Goal: Information Seeking & Learning: Learn about a topic

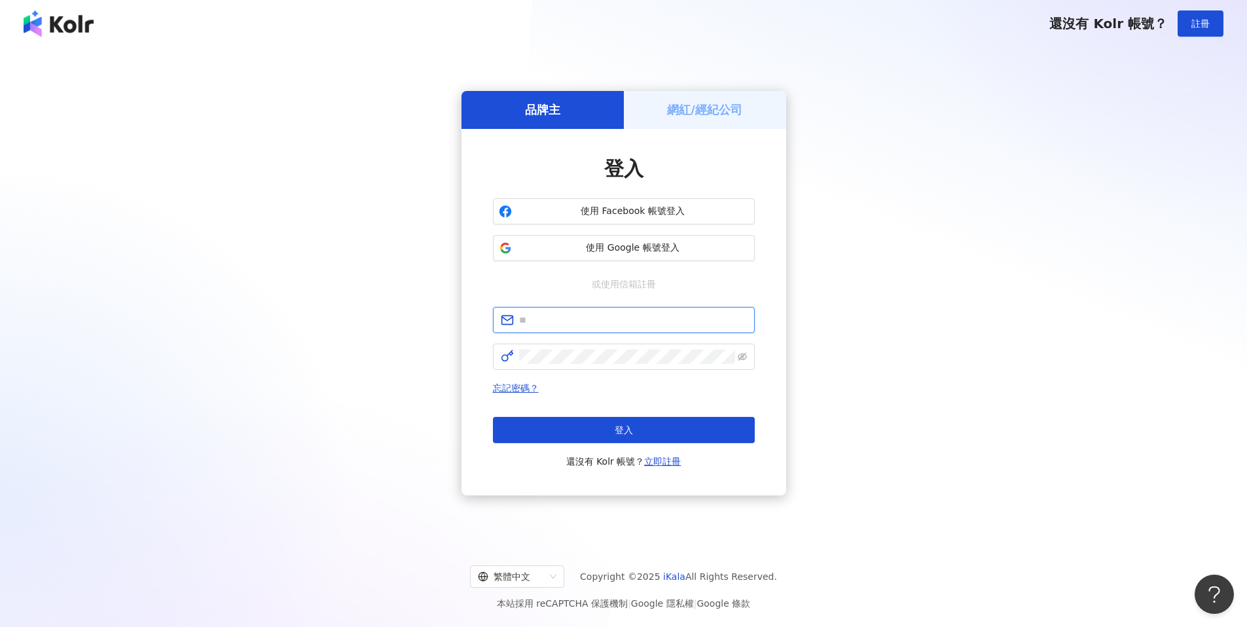
click at [605, 318] on input "text" at bounding box center [633, 320] width 228 height 14
paste input "**********"
type input "**********"
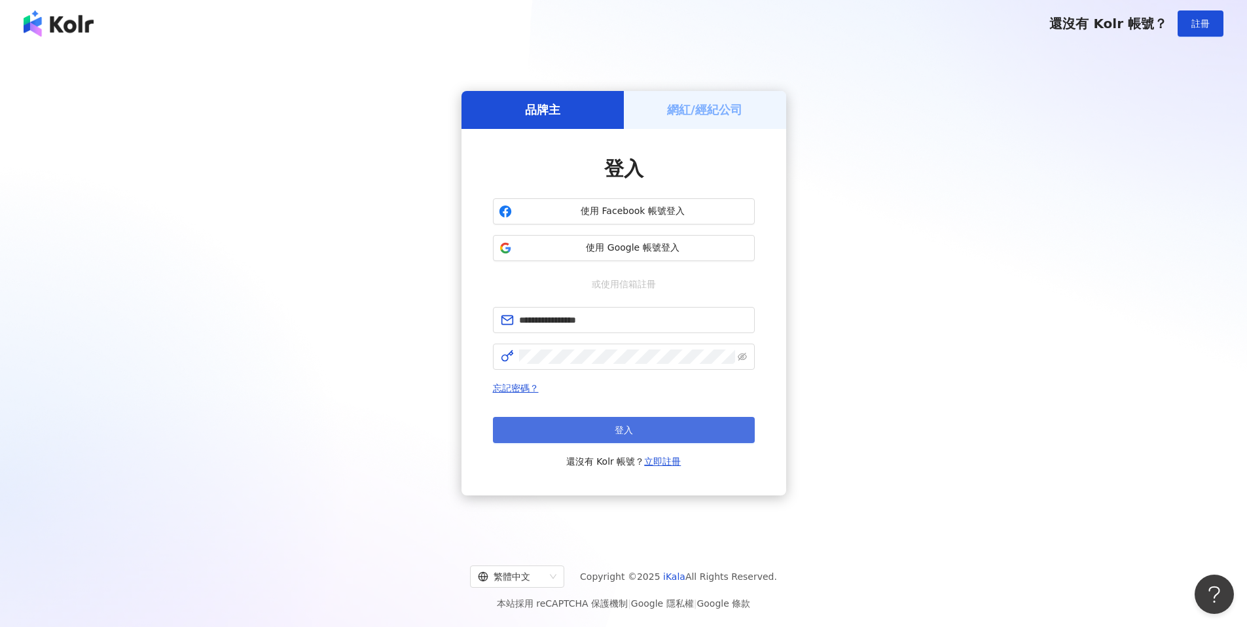
click at [690, 434] on button "登入" at bounding box center [624, 430] width 262 height 26
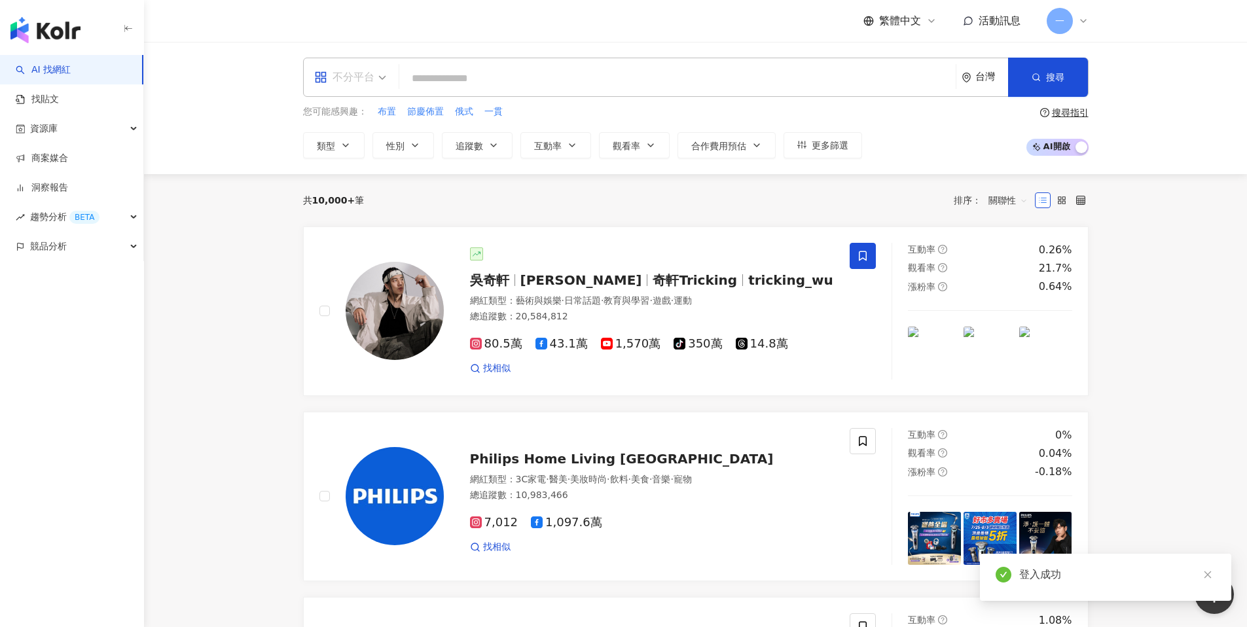
click at [367, 71] on div "不分平台" at bounding box center [344, 77] width 60 height 21
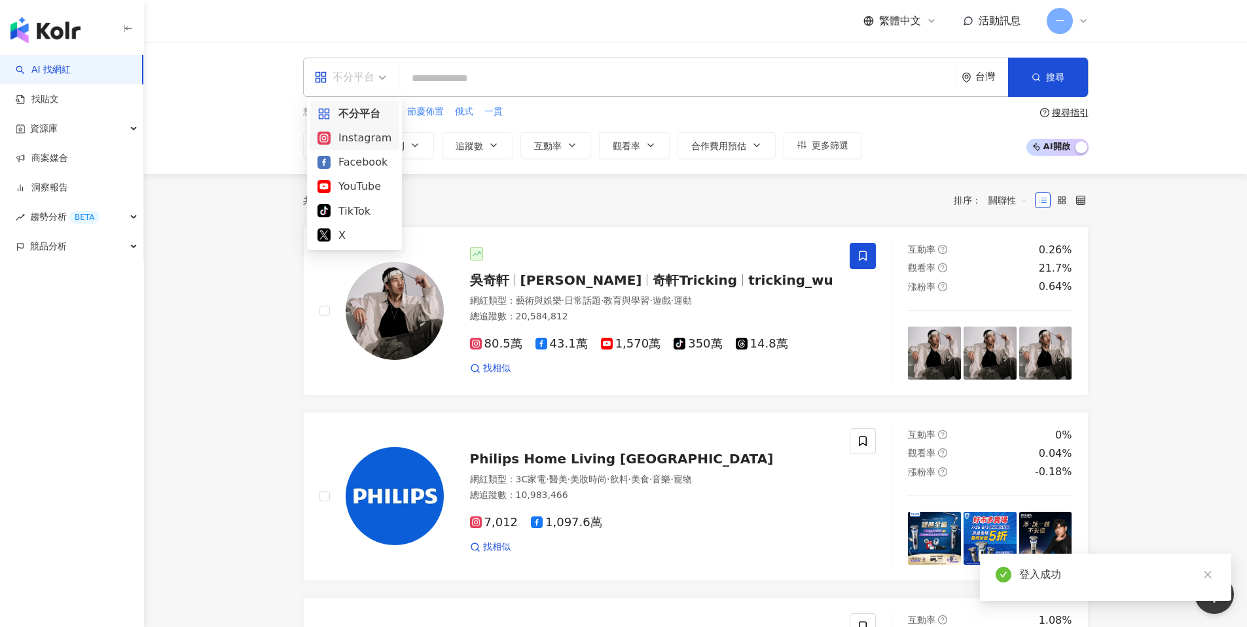
click at [353, 141] on div "Instagram" at bounding box center [355, 138] width 74 height 16
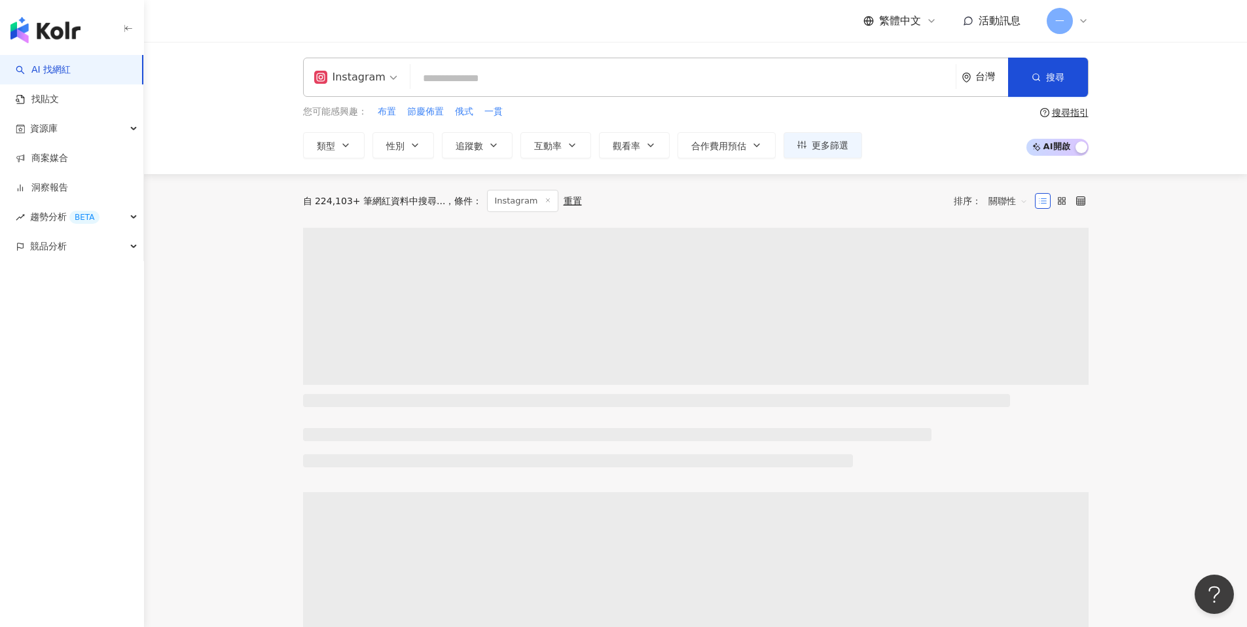
click at [492, 82] on input "search" at bounding box center [683, 78] width 535 height 25
type input "*"
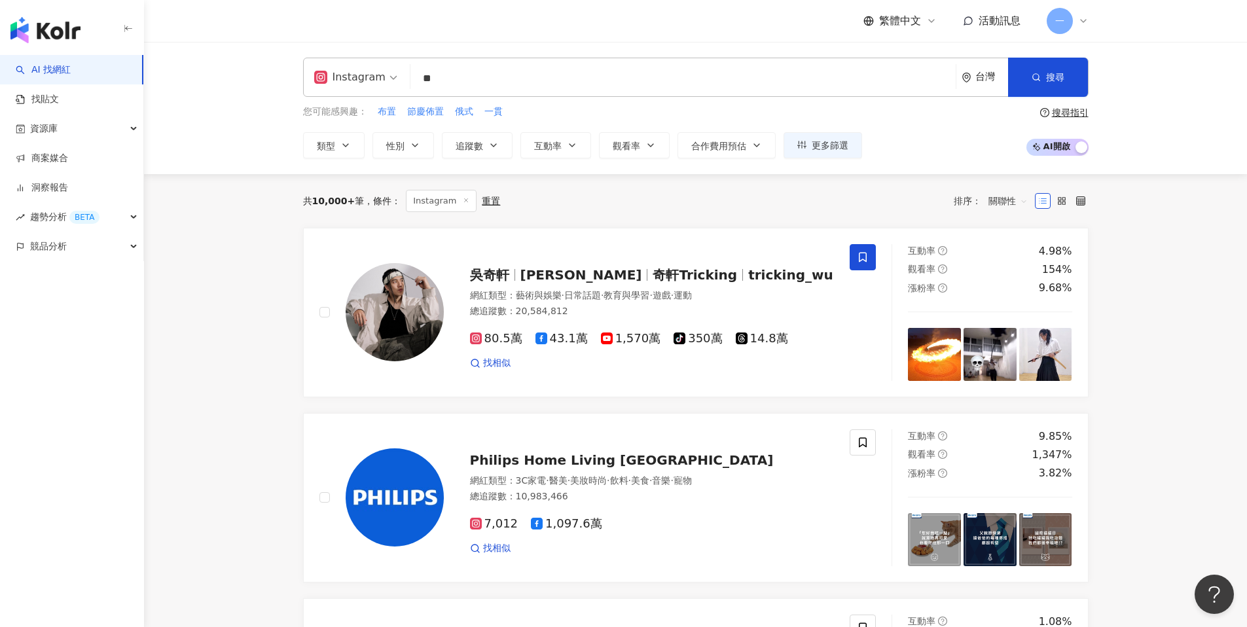
type input "**"
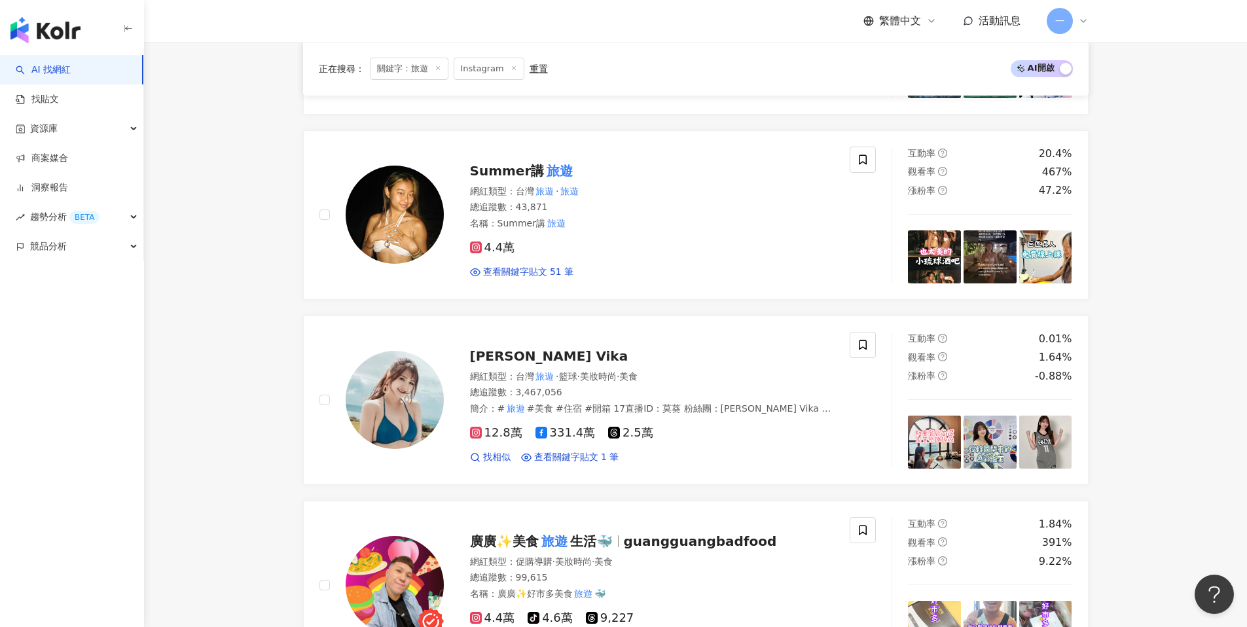
scroll to position [587, 0]
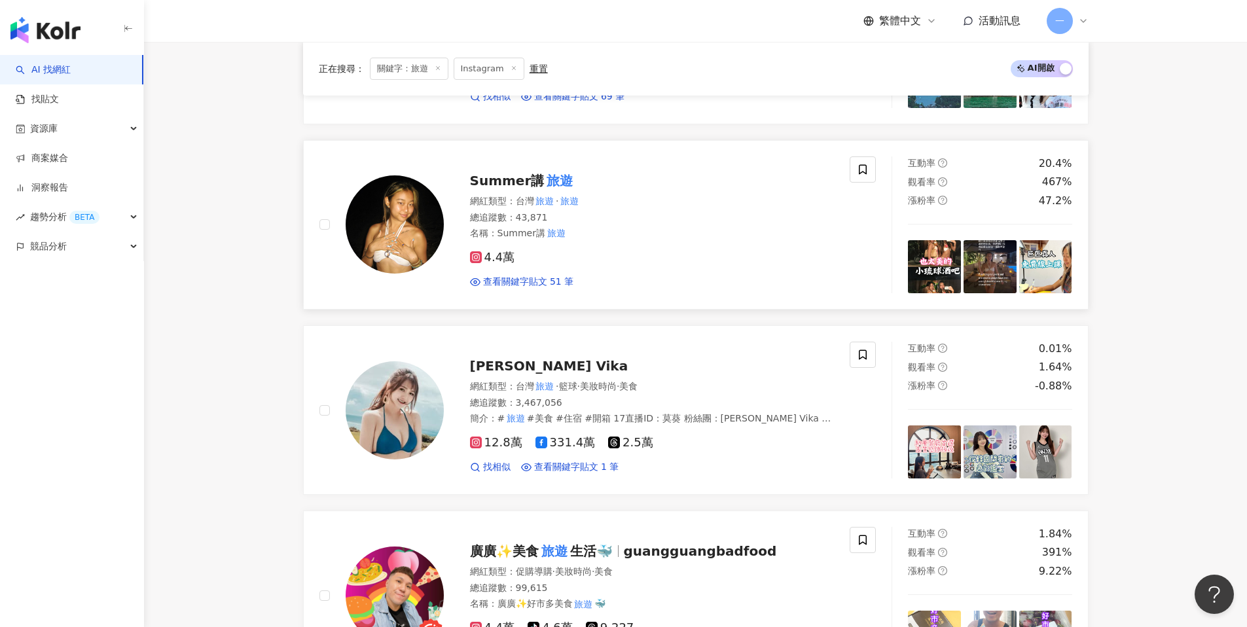
click at [487, 256] on span "4.4萬" at bounding box center [492, 258] width 45 height 14
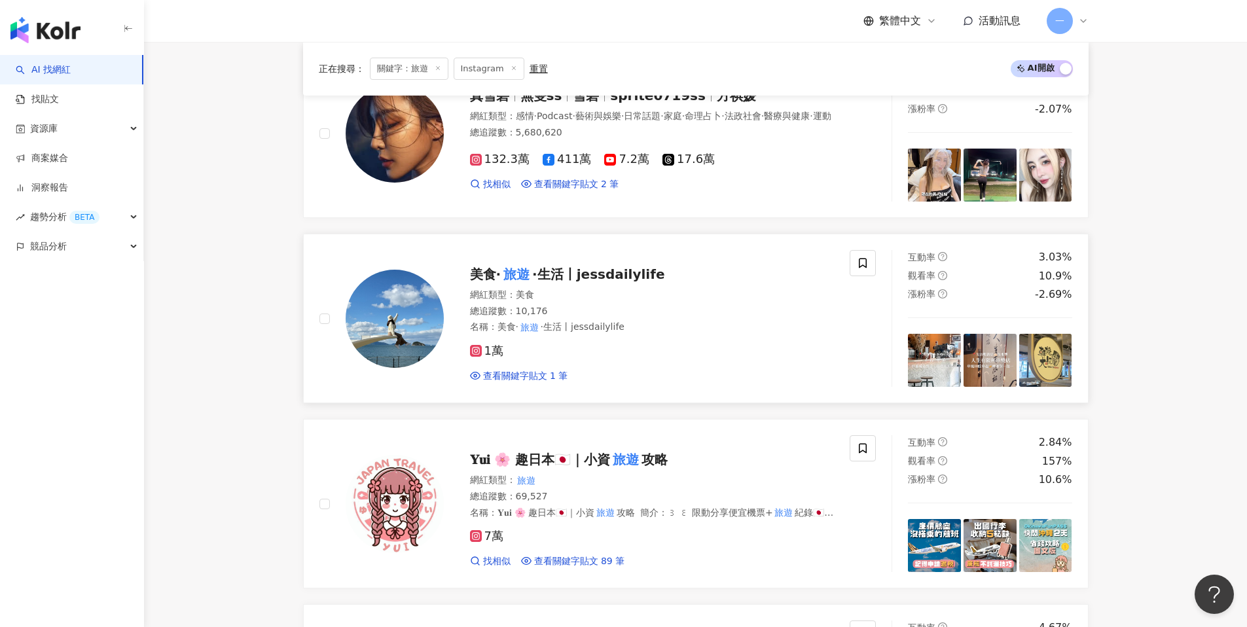
scroll to position [1607, 0]
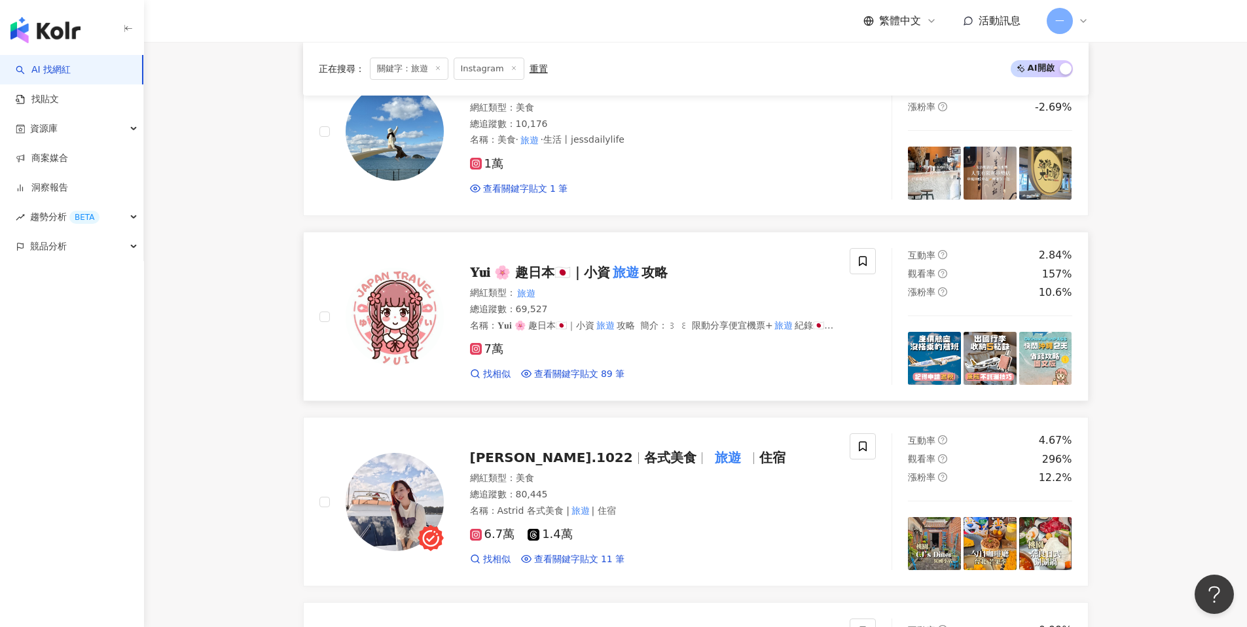
click at [642, 278] on span "攻略" at bounding box center [655, 273] width 26 height 16
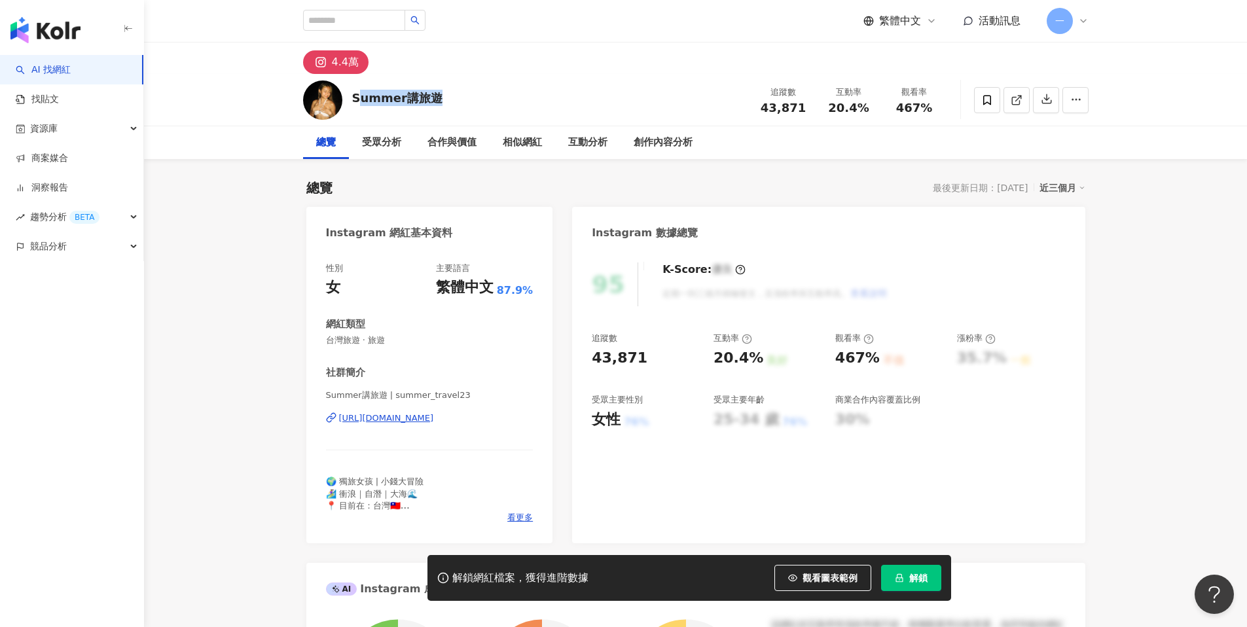
drag, startPoint x: 356, startPoint y: 96, endPoint x: 454, endPoint y: 97, distance: 98.2
click at [454, 97] on div "Summer講旅遊 追蹤數 43,871 互動率 20.4% 觀看率 467%" at bounding box center [696, 100] width 838 height 52
click at [418, 103] on div "Summer講旅遊" at bounding box center [397, 98] width 90 height 16
click at [429, 419] on div "https://www.instagram.com/summer_travel23/" at bounding box center [386, 419] width 95 height 12
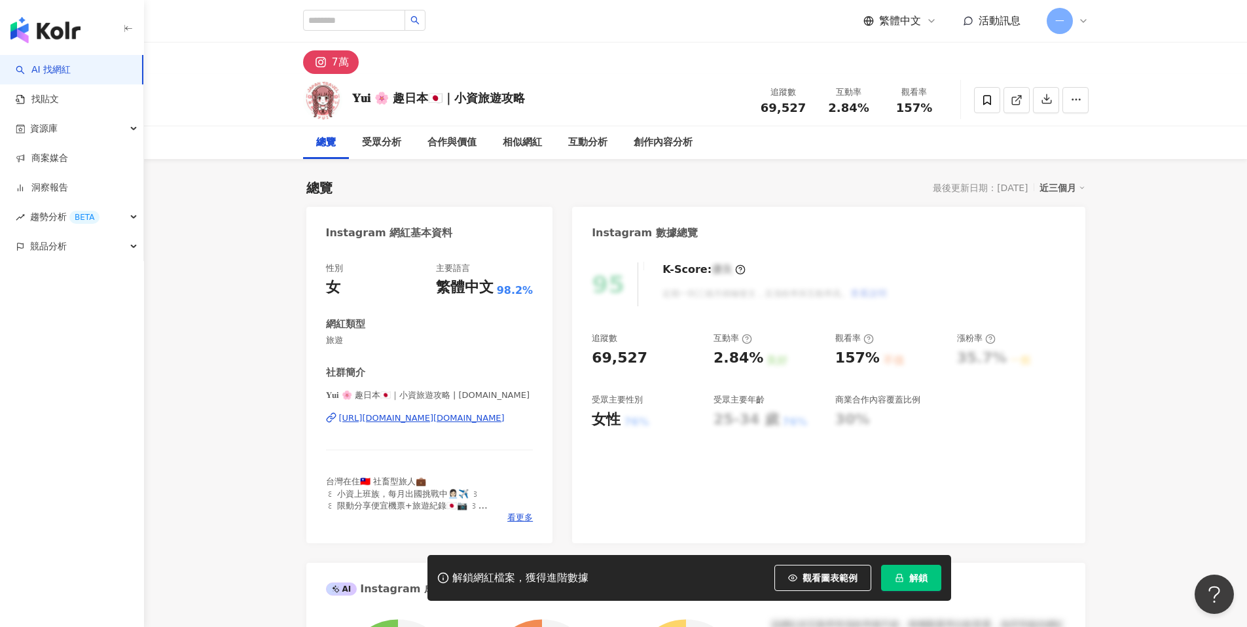
click at [427, 420] on div "https://www.instagram.com/yuitravel.jp/" at bounding box center [422, 419] width 166 height 12
click at [365, 16] on input "search" at bounding box center [354, 20] width 102 height 21
click at [64, 67] on link "AI 找網紅" at bounding box center [43, 70] width 55 height 13
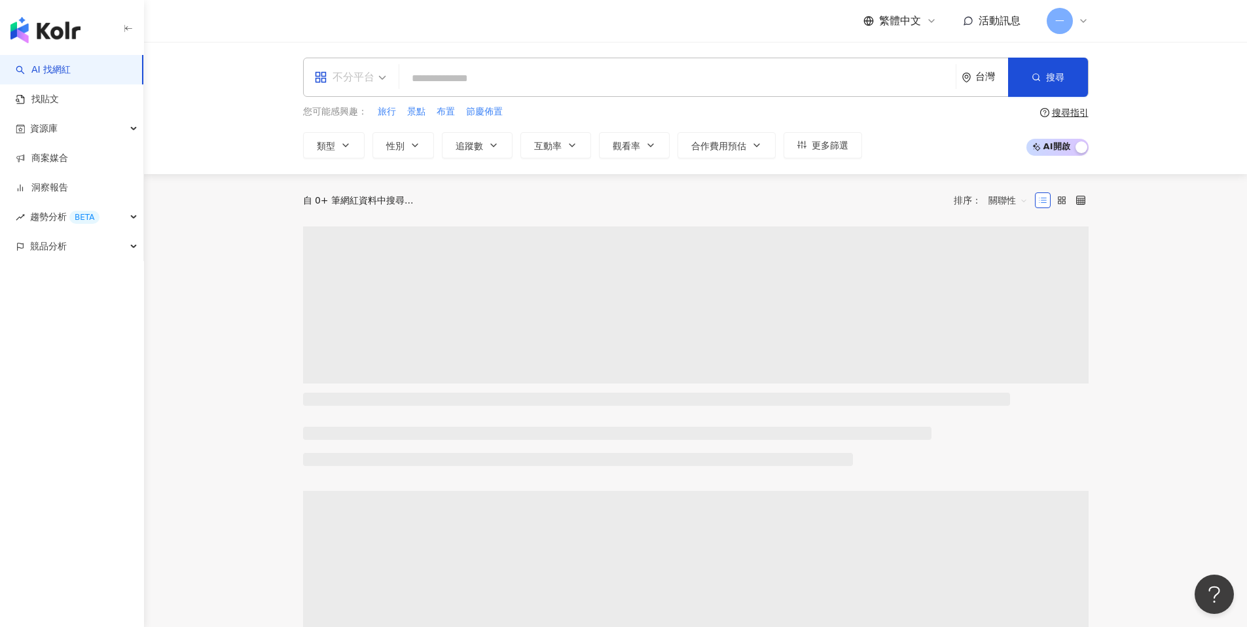
click at [358, 83] on div "不分平台" at bounding box center [344, 77] width 60 height 21
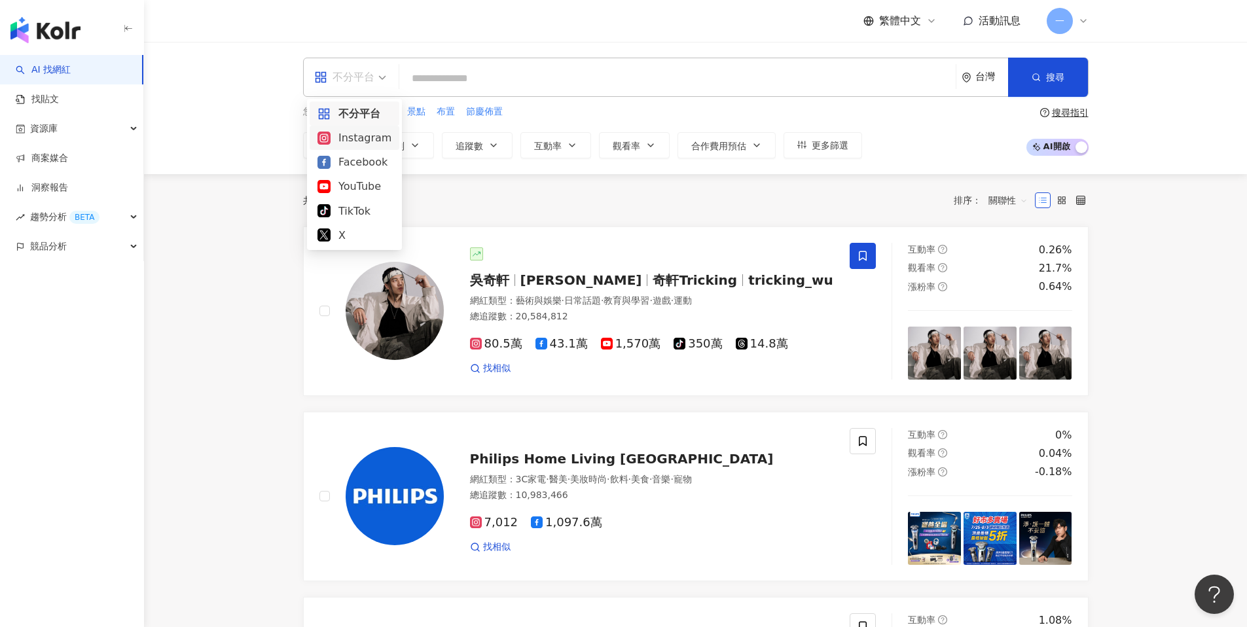
click at [365, 135] on div "Instagram" at bounding box center [355, 138] width 74 height 16
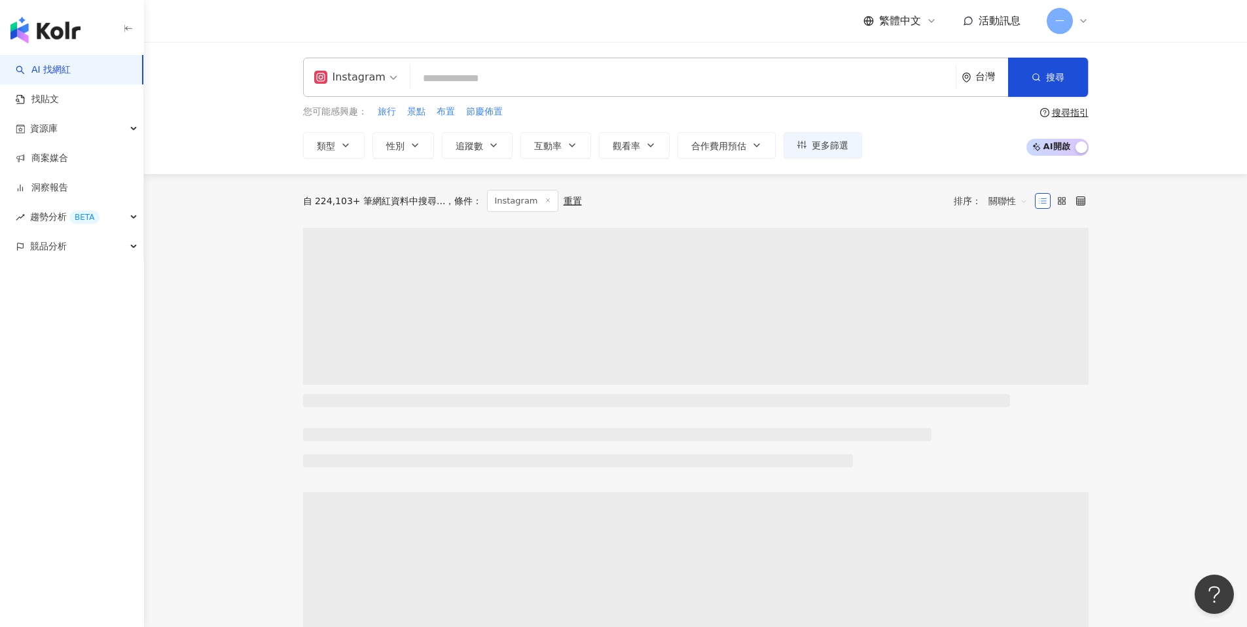
click at [468, 79] on input "search" at bounding box center [683, 78] width 535 height 25
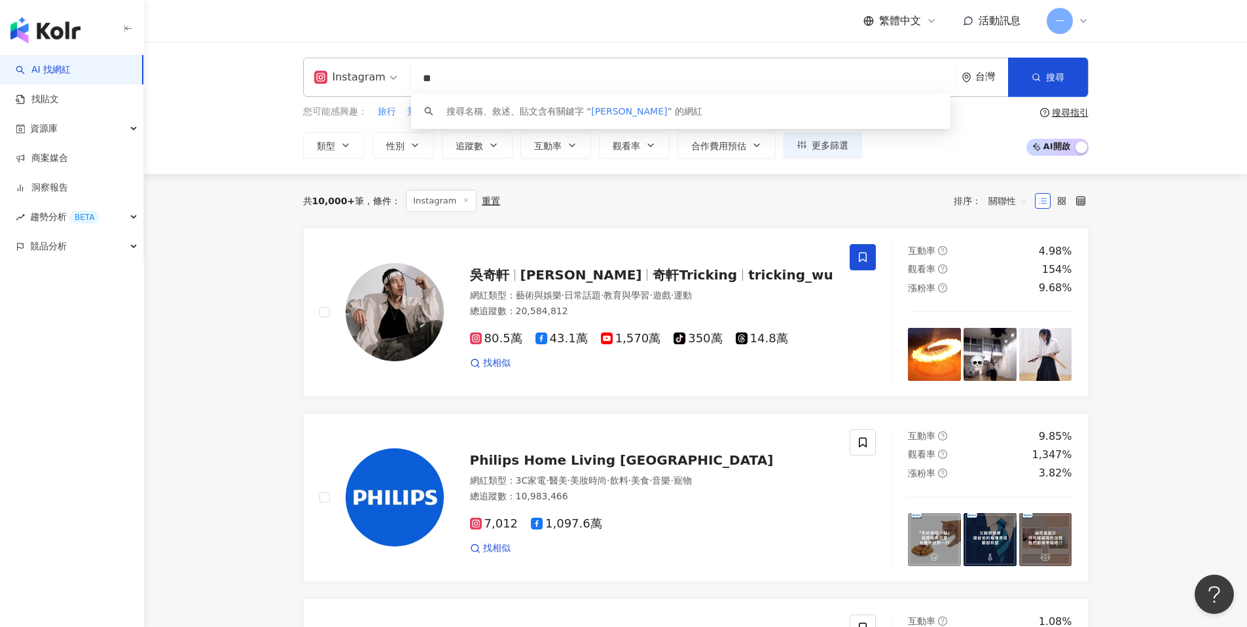
type input "*"
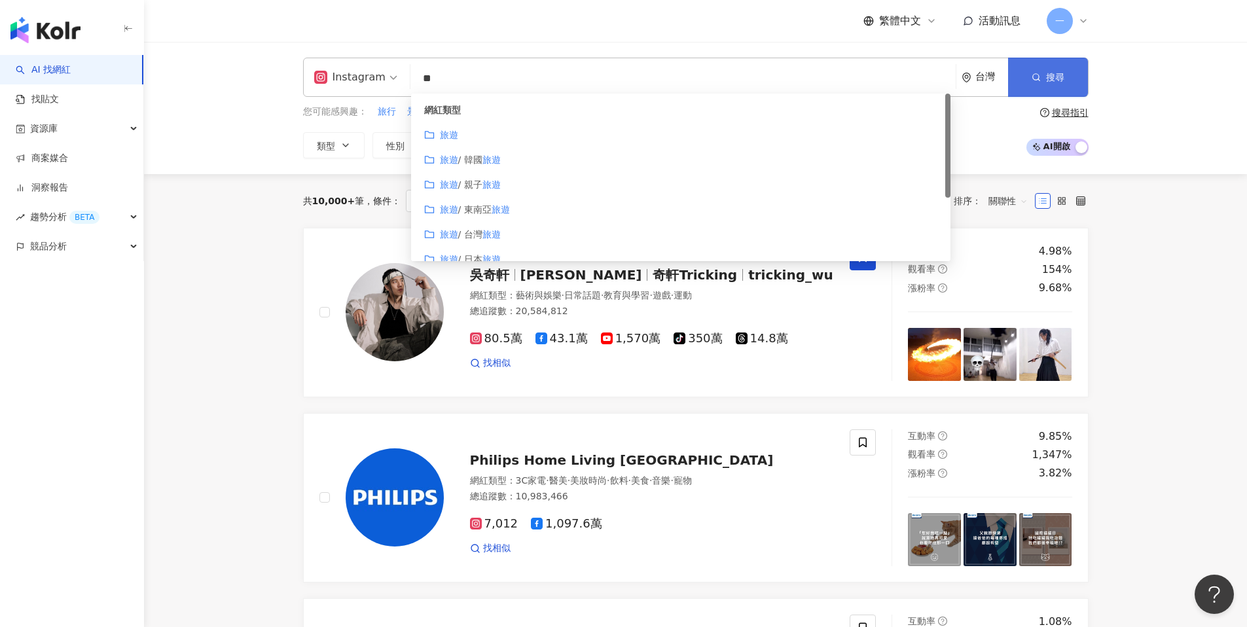
type input "**"
click at [1052, 78] on span "搜尋" at bounding box center [1055, 77] width 18 height 10
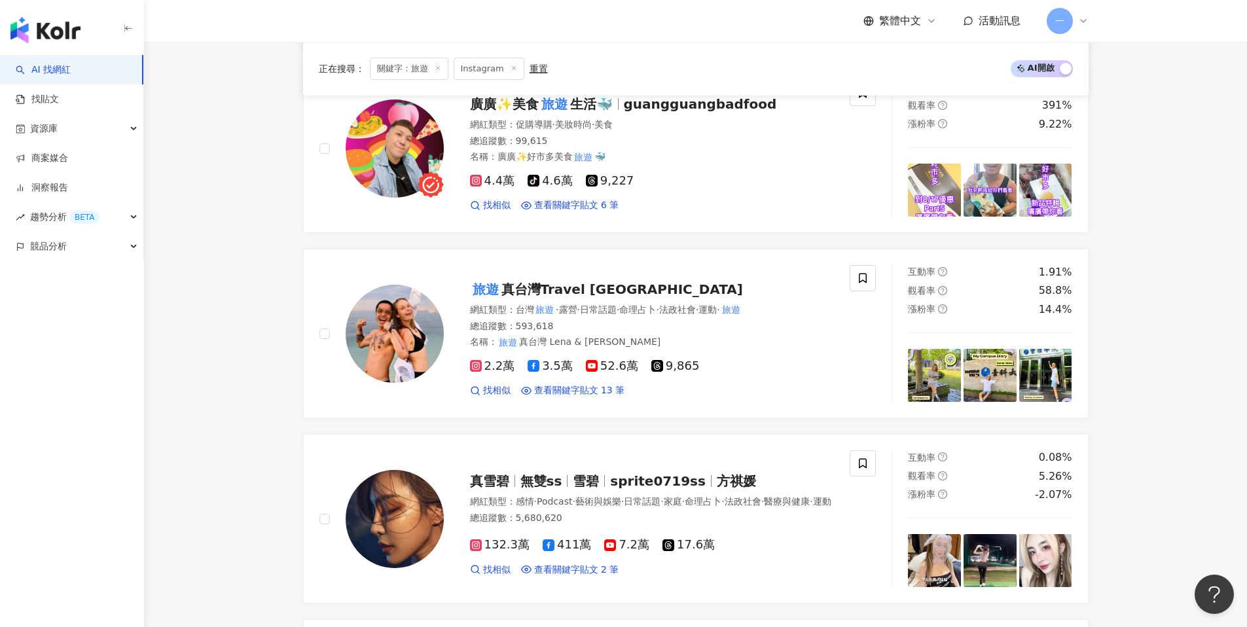
scroll to position [1035, 0]
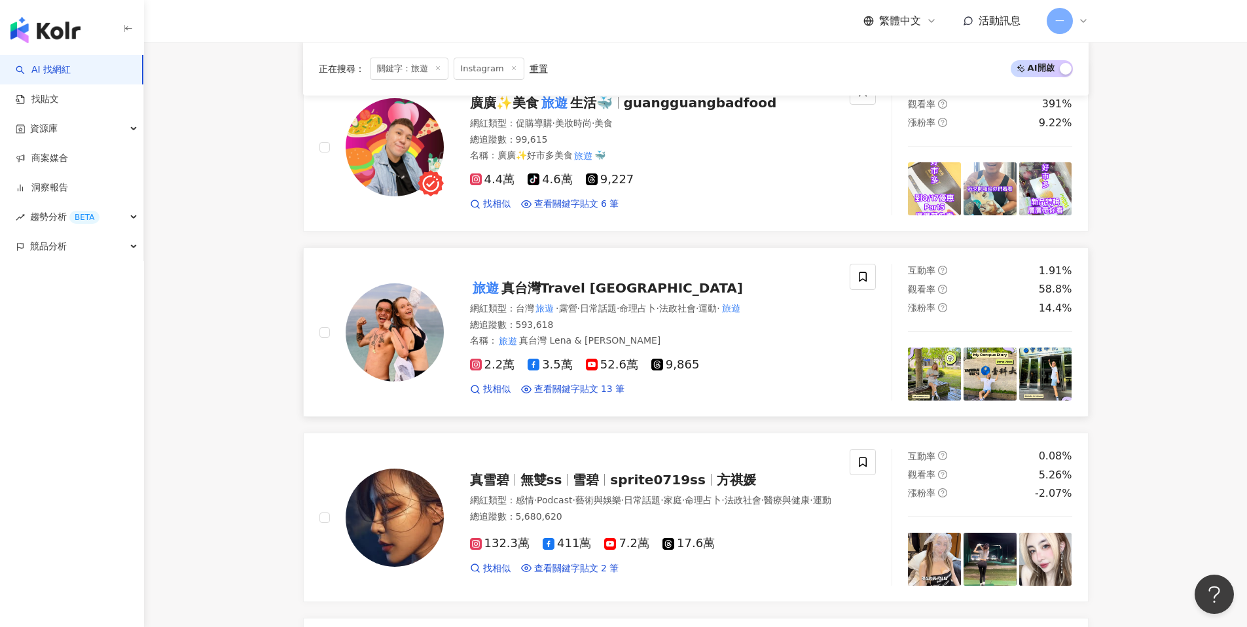
click at [567, 294] on span "真台灣Travel North Taiwan" at bounding box center [623, 288] width 242 height 16
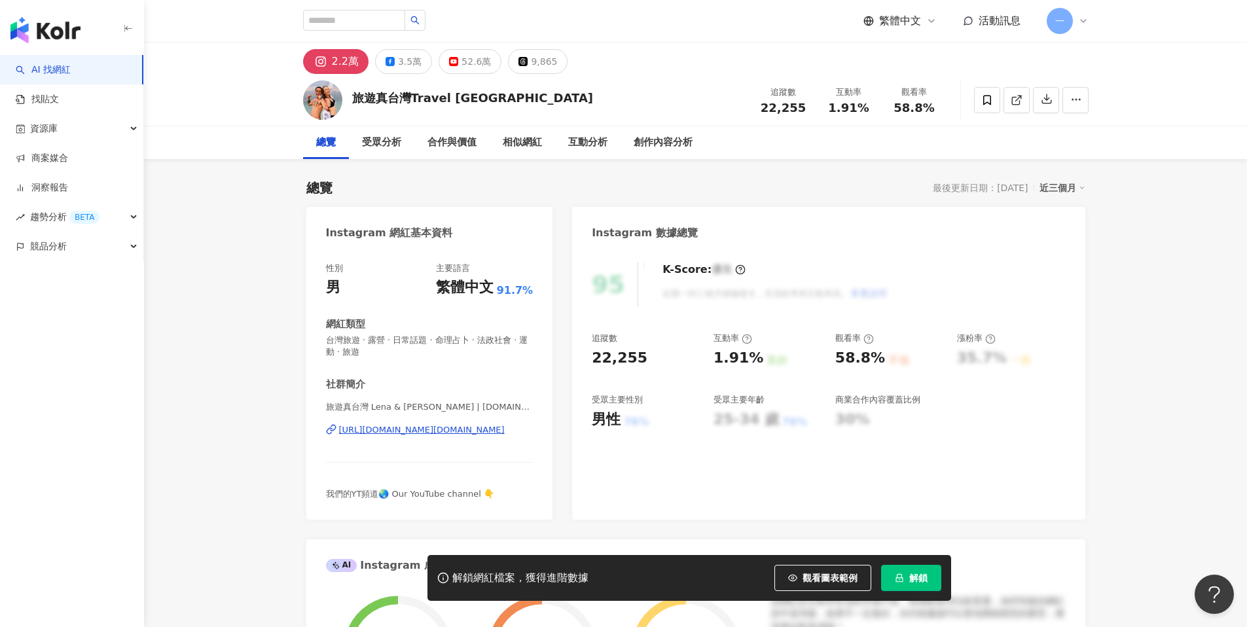
click at [408, 432] on div "https://www.instagram.com/trailblazer.tw/" at bounding box center [422, 430] width 166 height 12
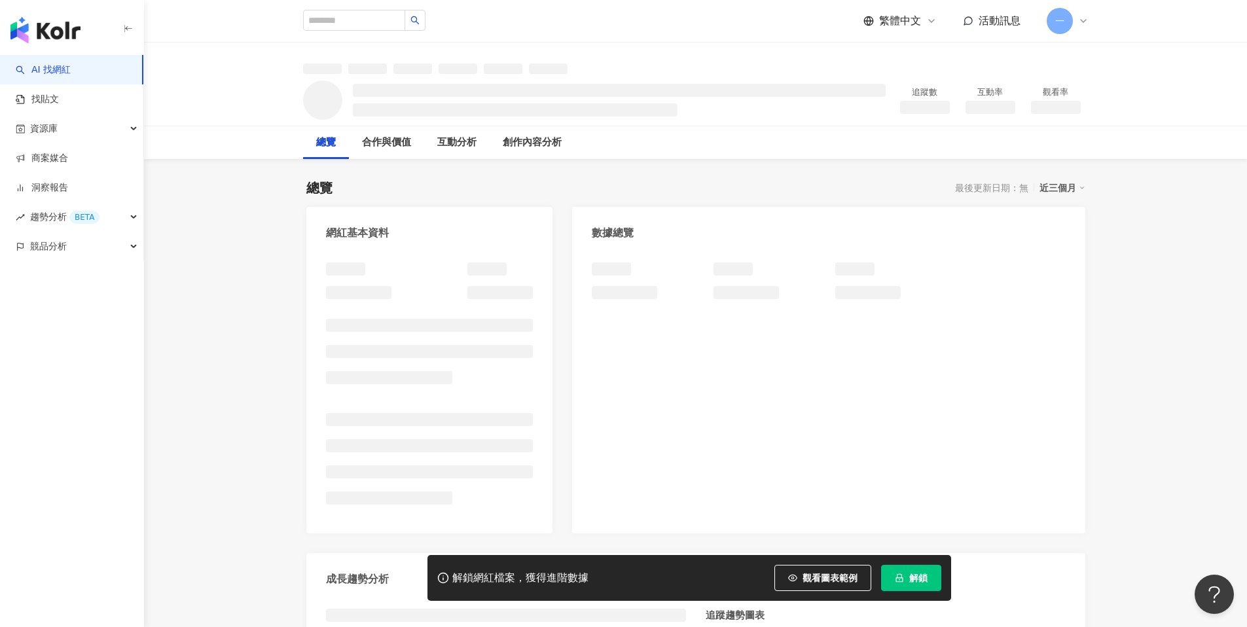
click at [71, 73] on link "AI 找網紅" at bounding box center [43, 70] width 55 height 13
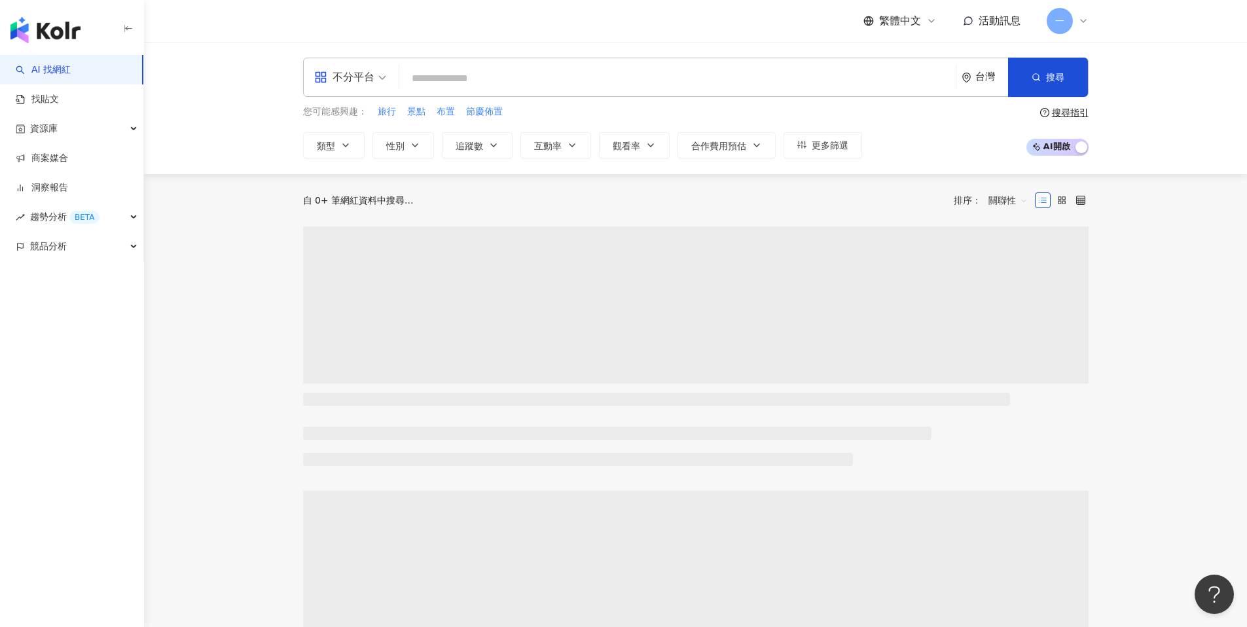
click at [486, 75] on input "search" at bounding box center [678, 78] width 546 height 25
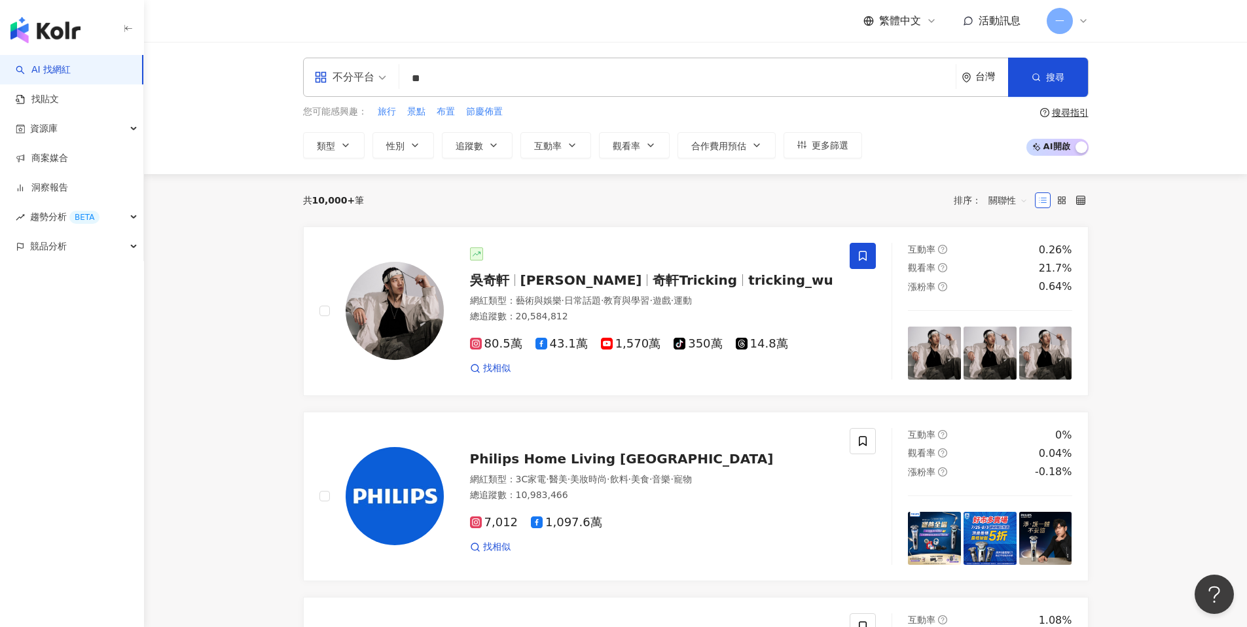
type input "*"
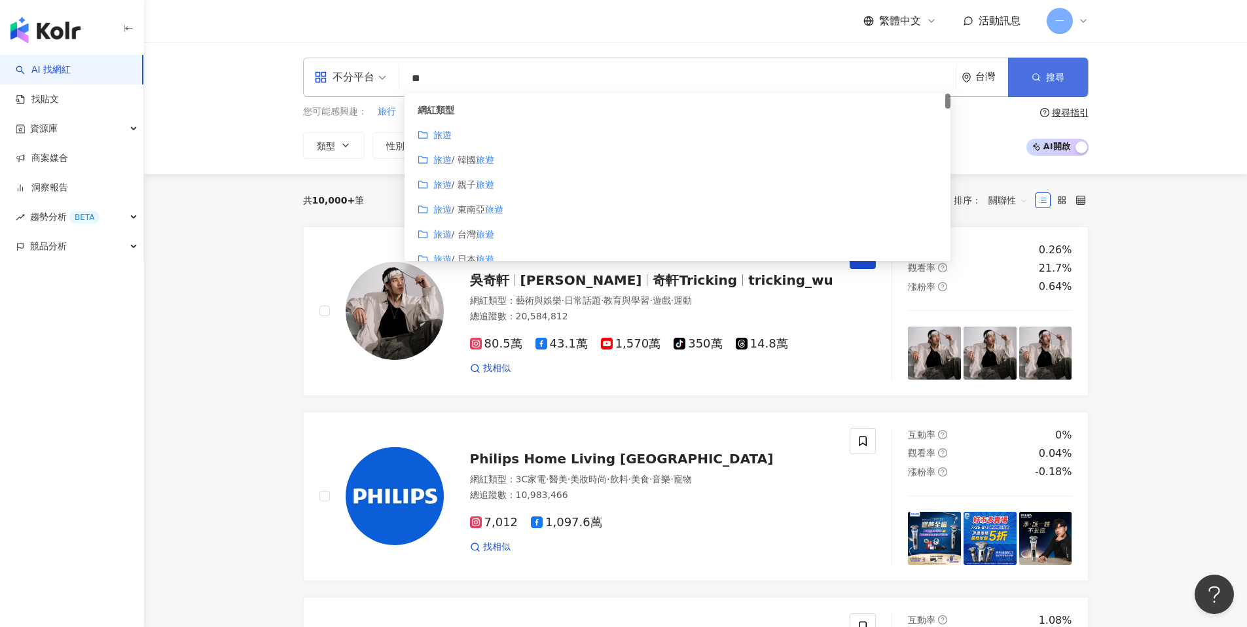
type input "**"
click at [1039, 82] on button "搜尋" at bounding box center [1048, 77] width 80 height 39
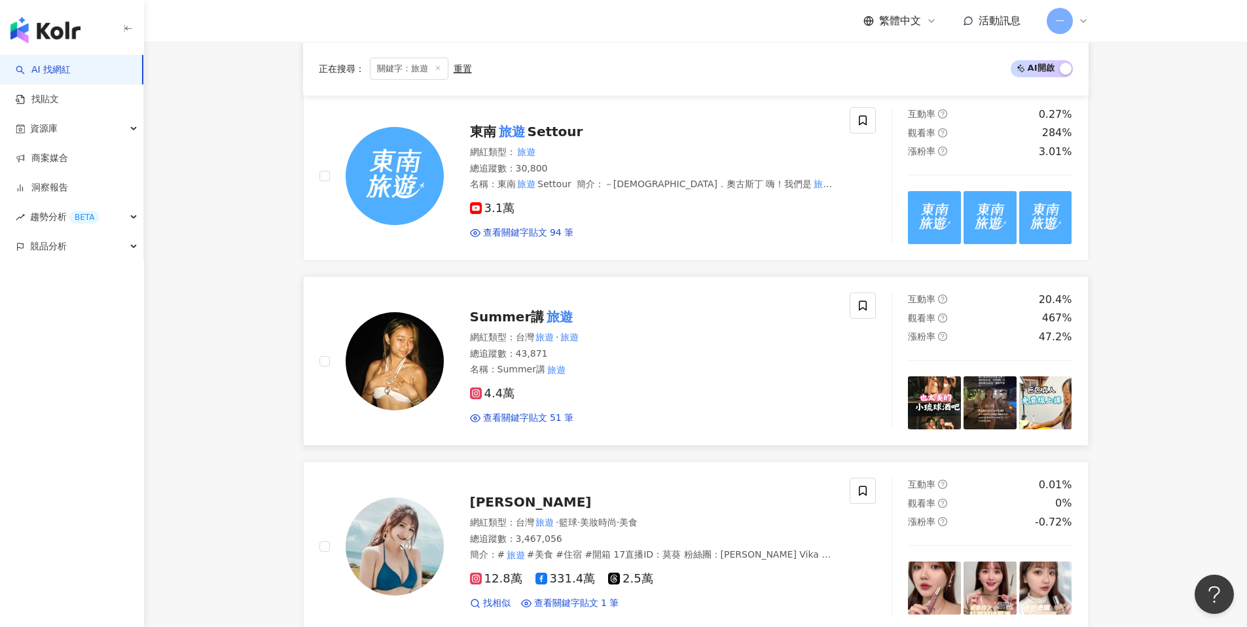
scroll to position [551, 0]
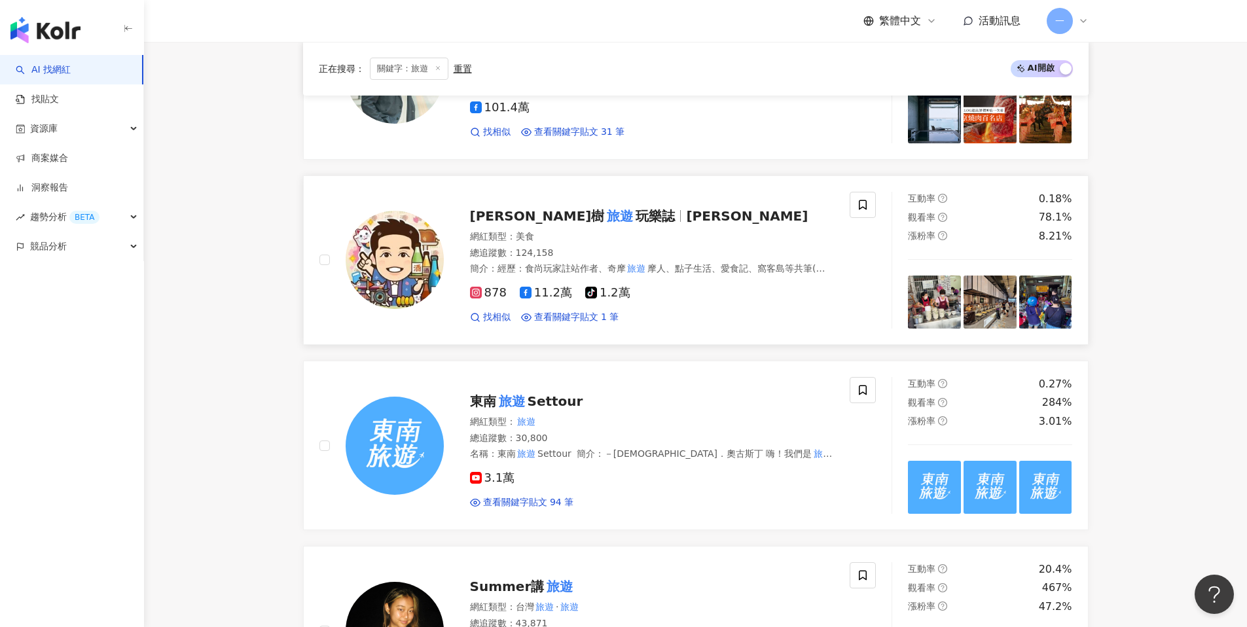
click at [604, 214] on mark "旅遊" at bounding box center [619, 216] width 31 height 21
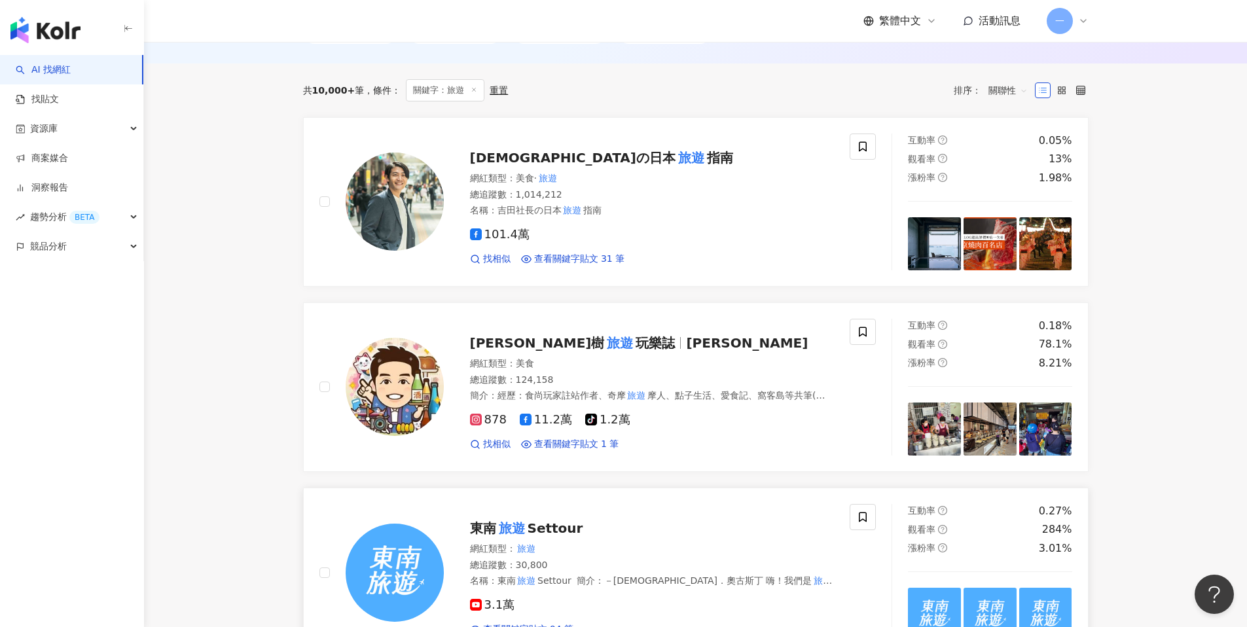
scroll to position [0, 0]
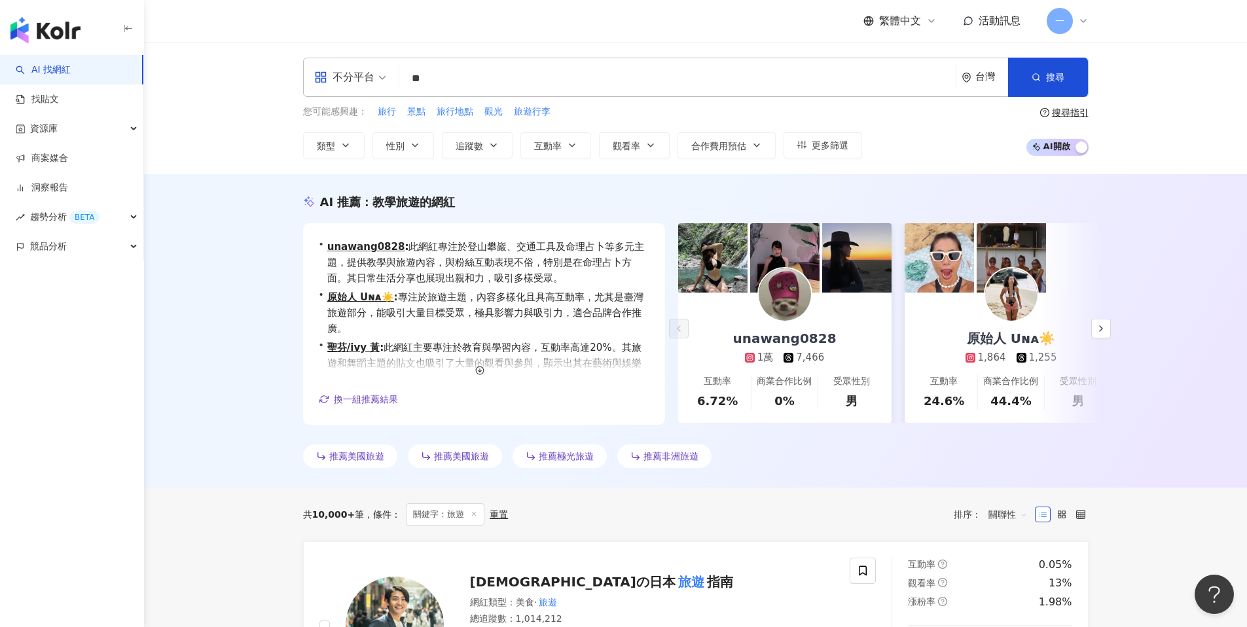
click at [458, 76] on input "**" at bounding box center [678, 78] width 546 height 25
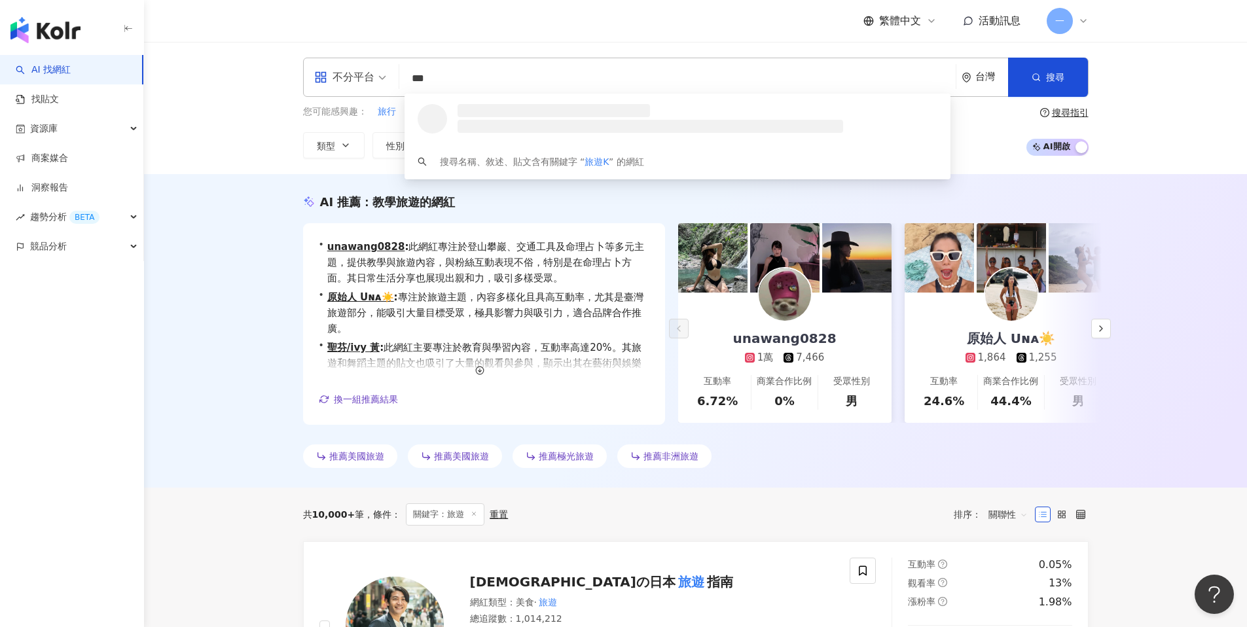
type input "**"
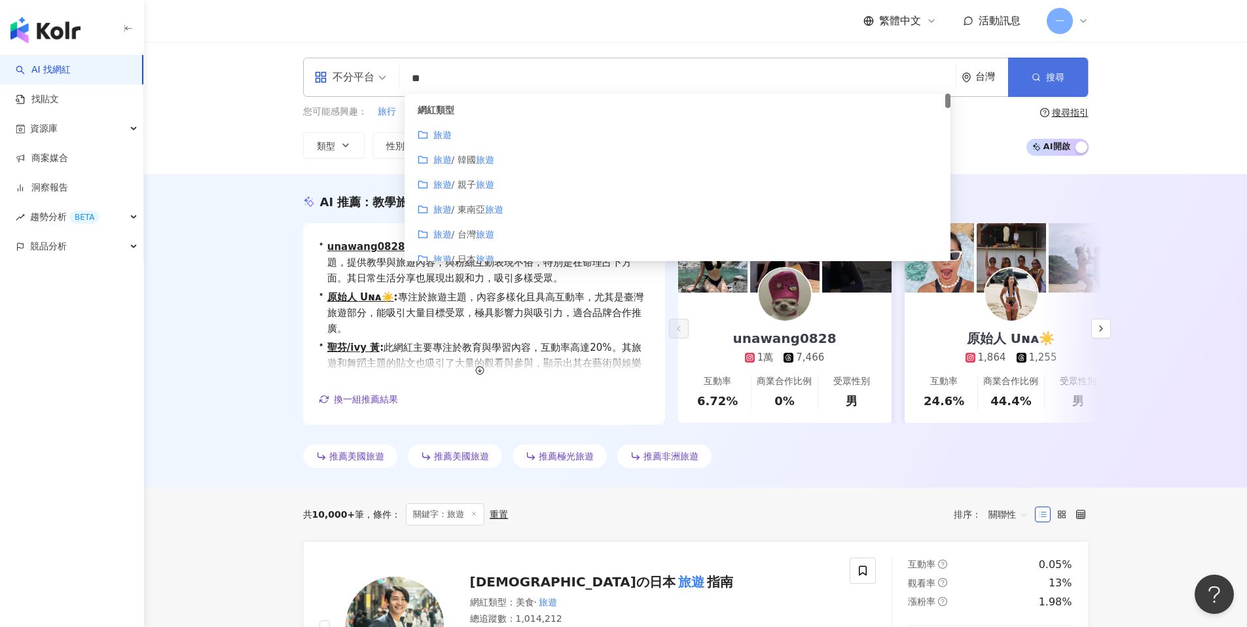
click at [1052, 80] on span "搜尋" at bounding box center [1055, 77] width 18 height 10
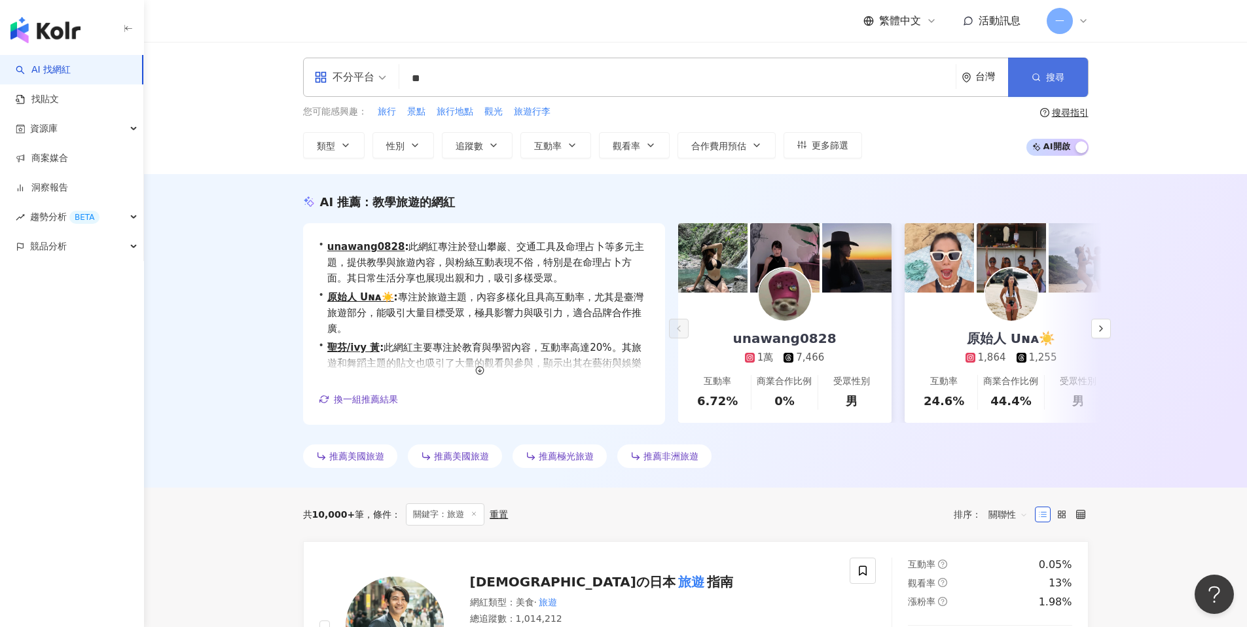
click at [1035, 77] on icon "button" at bounding box center [1036, 77] width 9 height 9
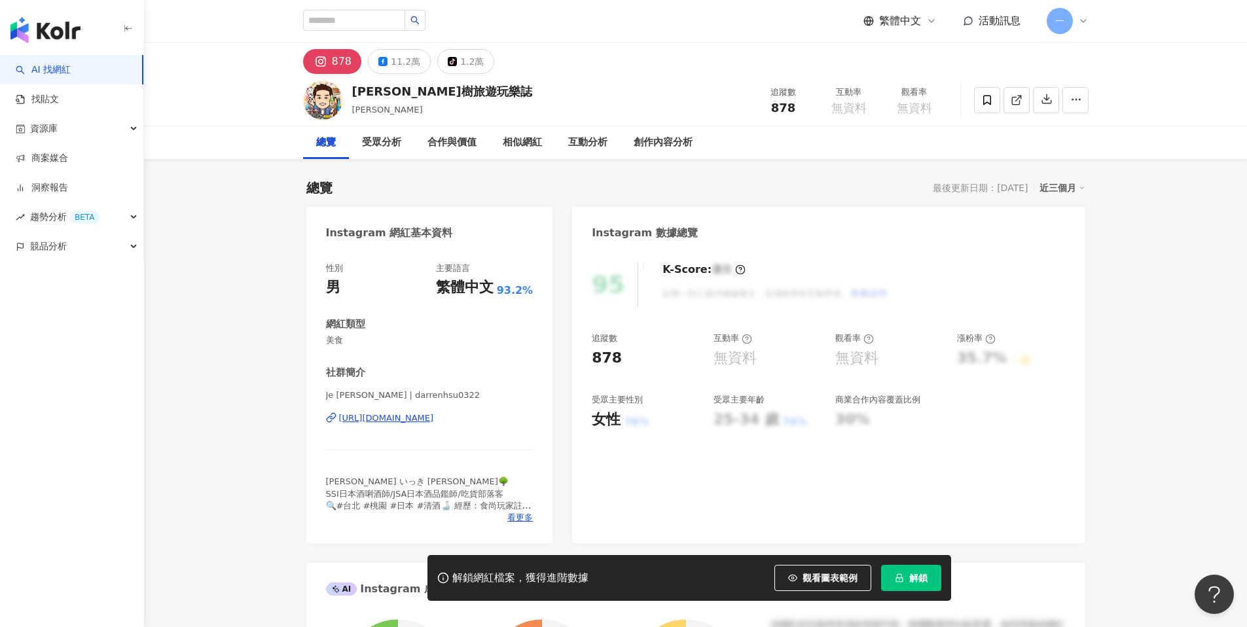
click at [434, 416] on div "[URL][DOMAIN_NAME]" at bounding box center [386, 419] width 95 height 12
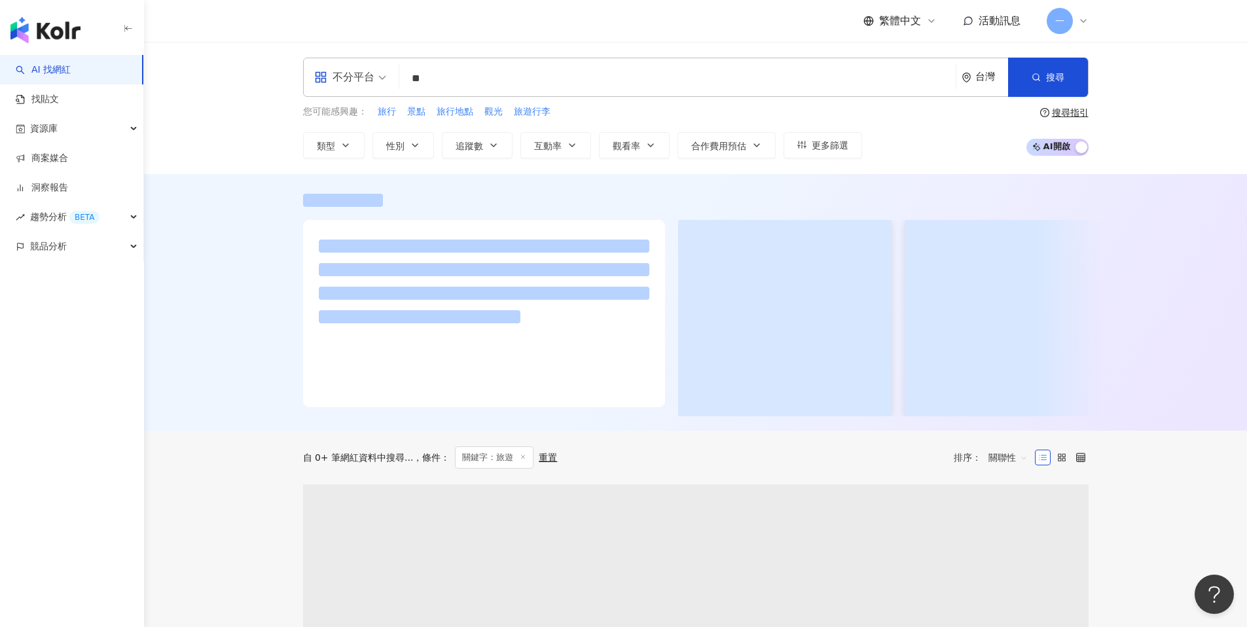
click at [454, 77] on input "**" at bounding box center [678, 78] width 546 height 25
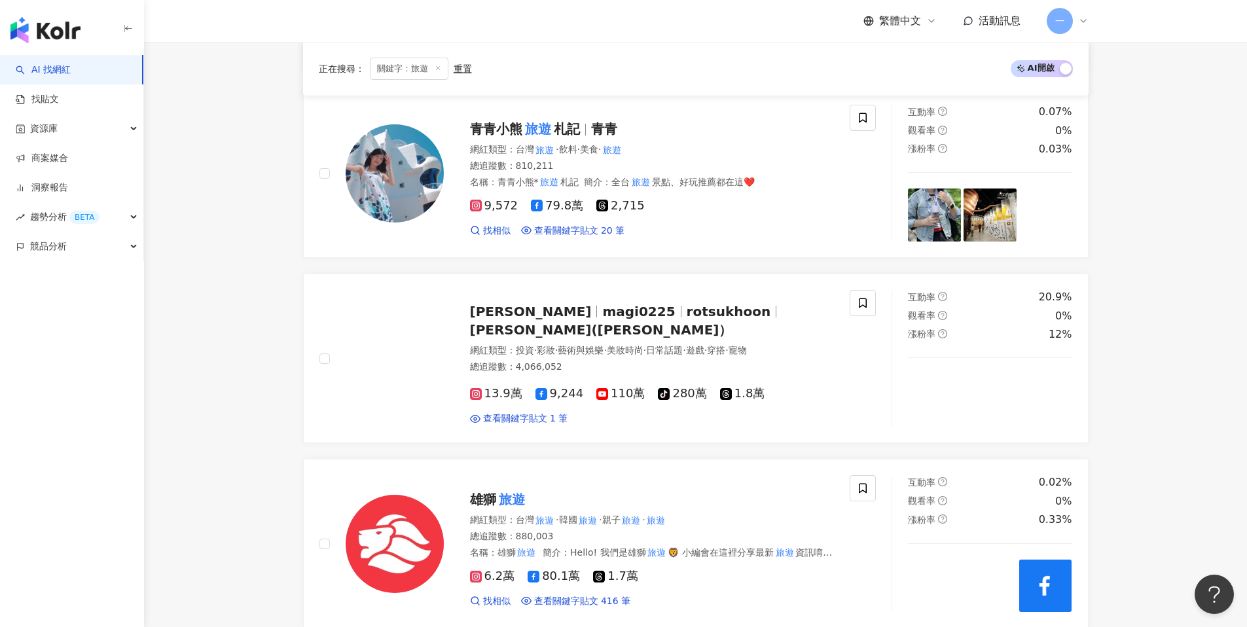
scroll to position [1744, 0]
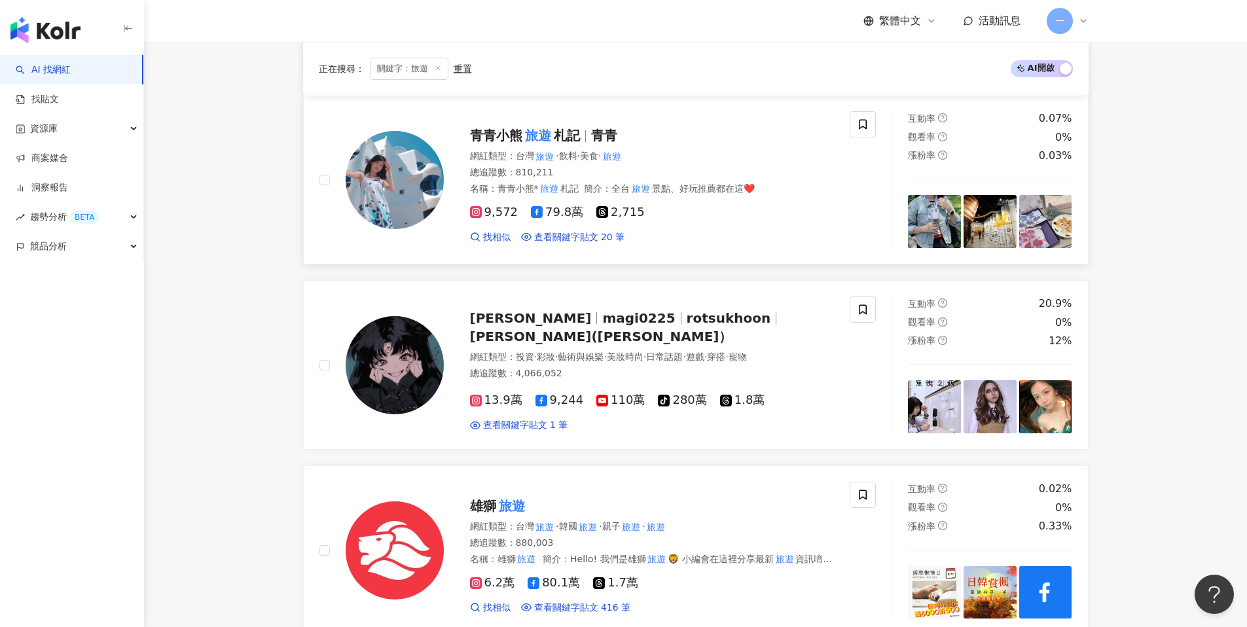
click at [546, 134] on mark "旅遊" at bounding box center [538, 135] width 31 height 21
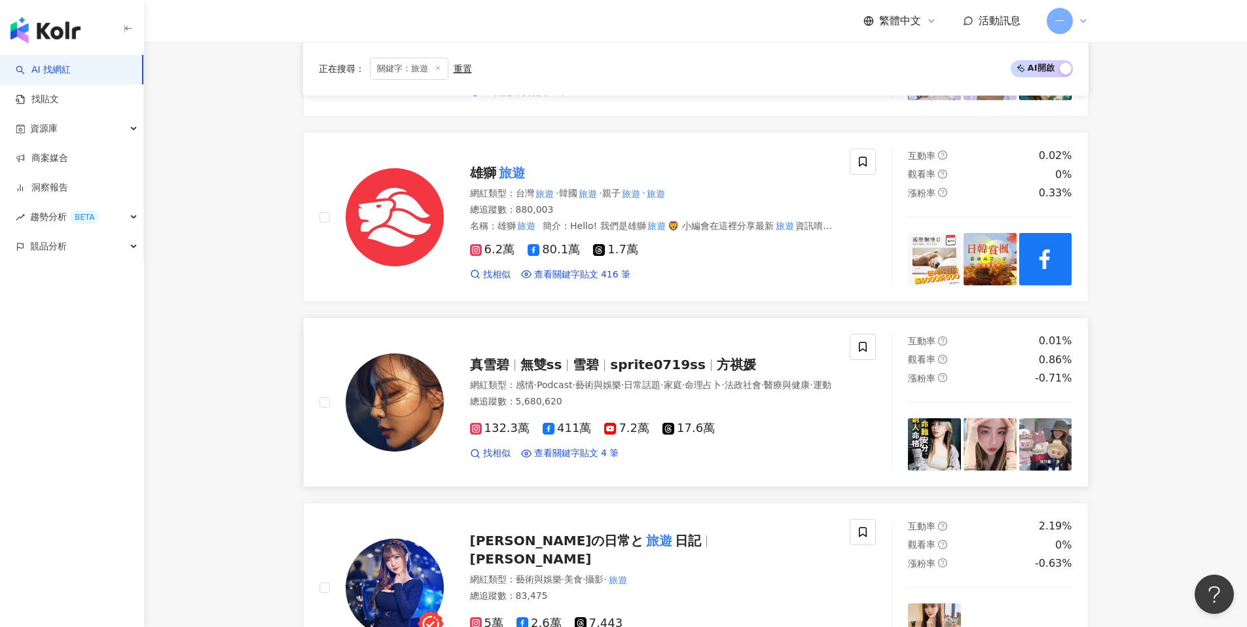
scroll to position [2281, 0]
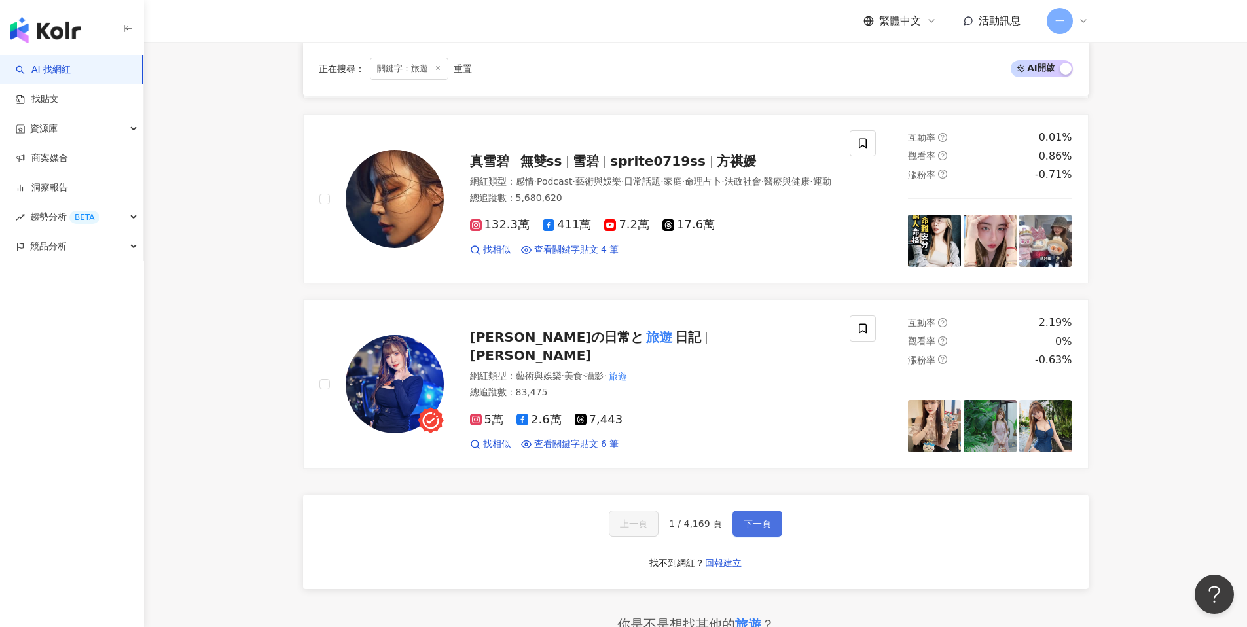
click at [745, 515] on button "下一頁" at bounding box center [758, 524] width 50 height 26
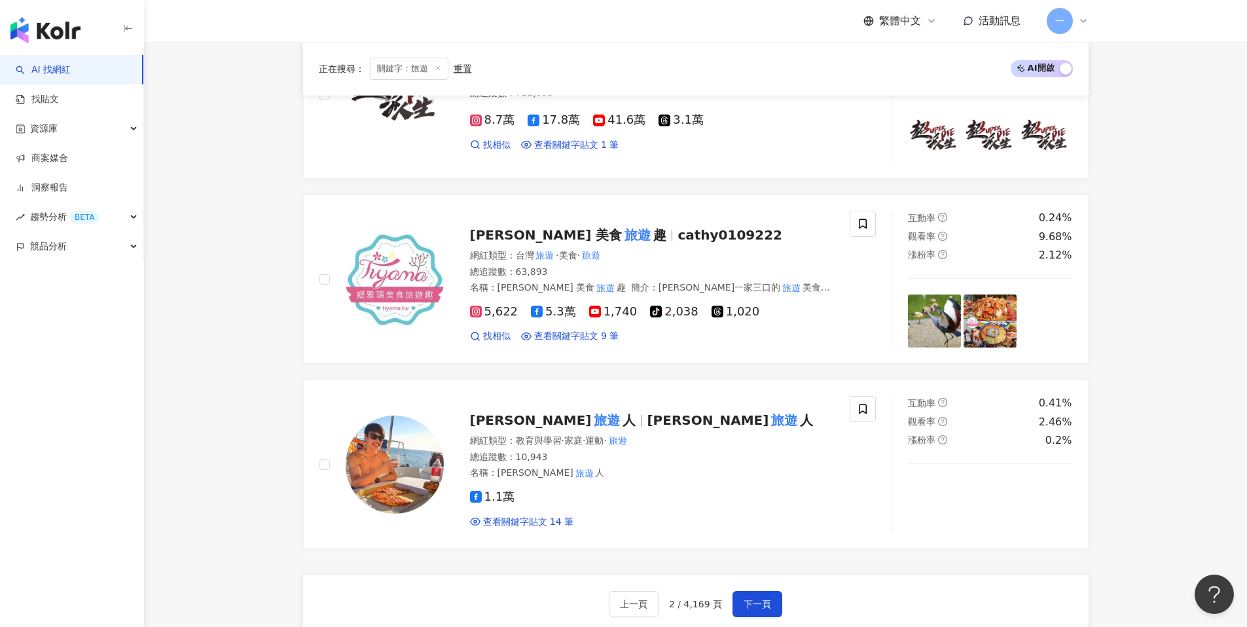
scroll to position [2329, 0]
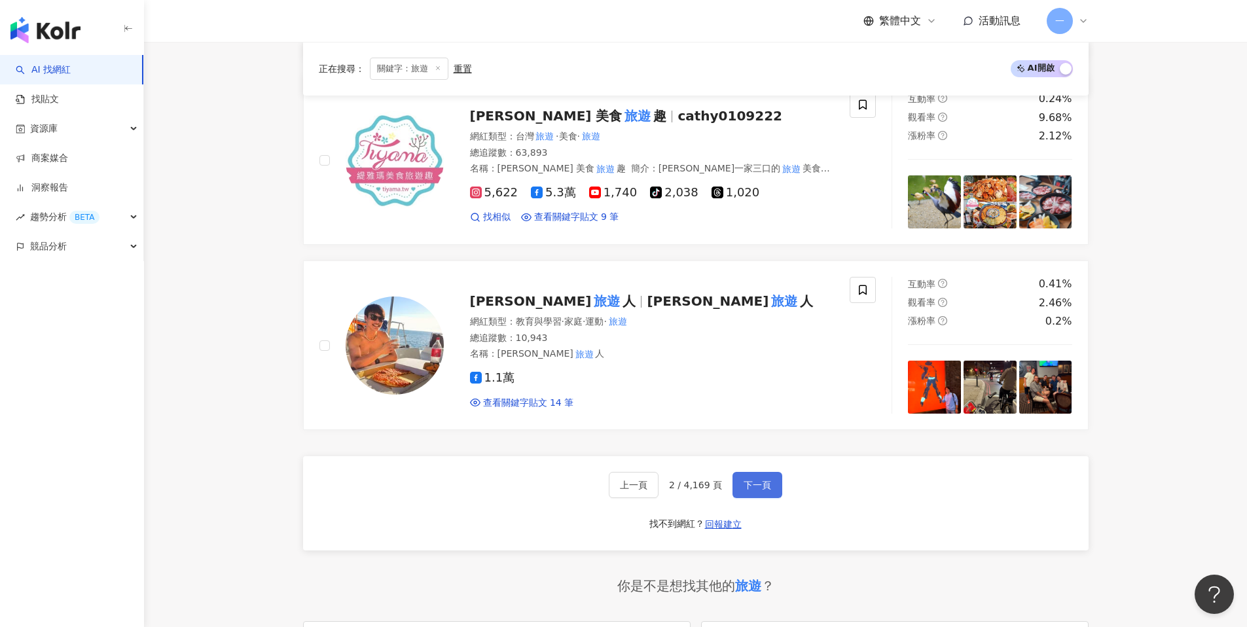
click at [750, 484] on span "下一頁" at bounding box center [758, 485] width 28 height 10
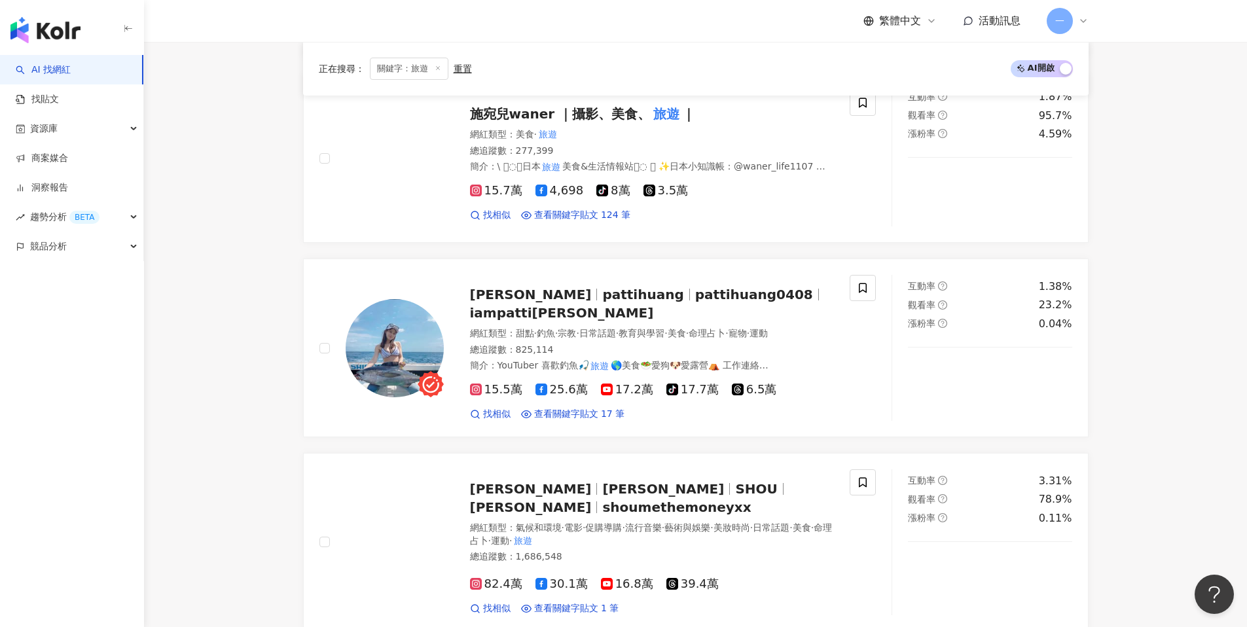
scroll to position [1236, 0]
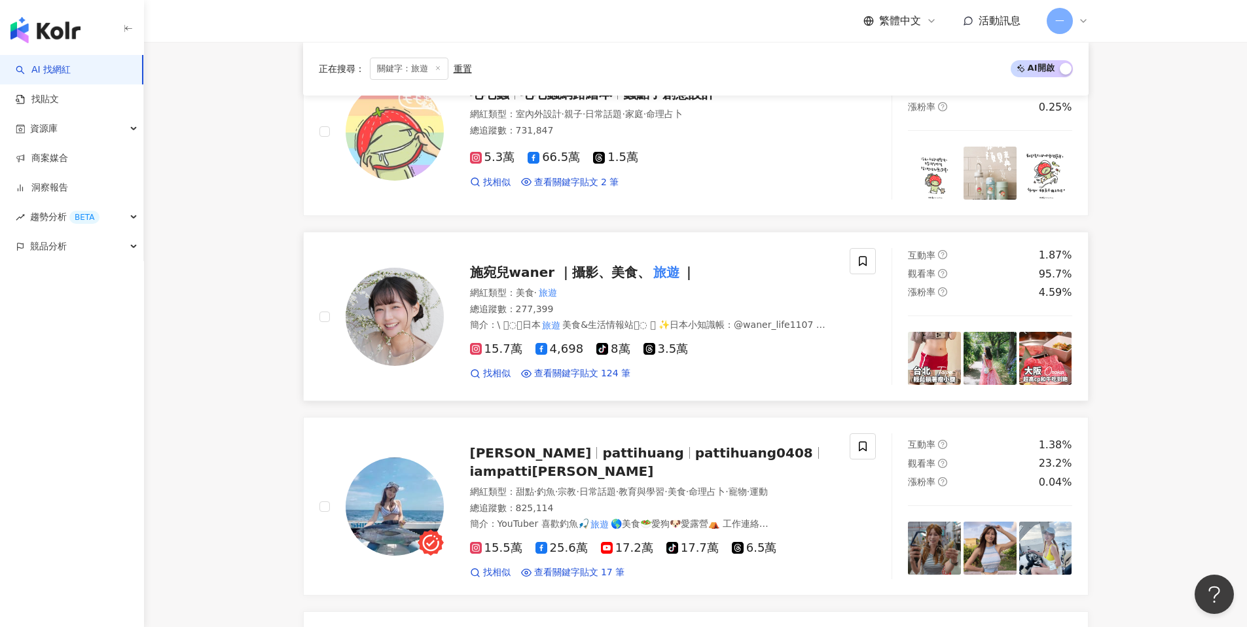
click at [602, 270] on span "施宛兒waner ｜攝影、美食、" at bounding box center [560, 273] width 181 height 16
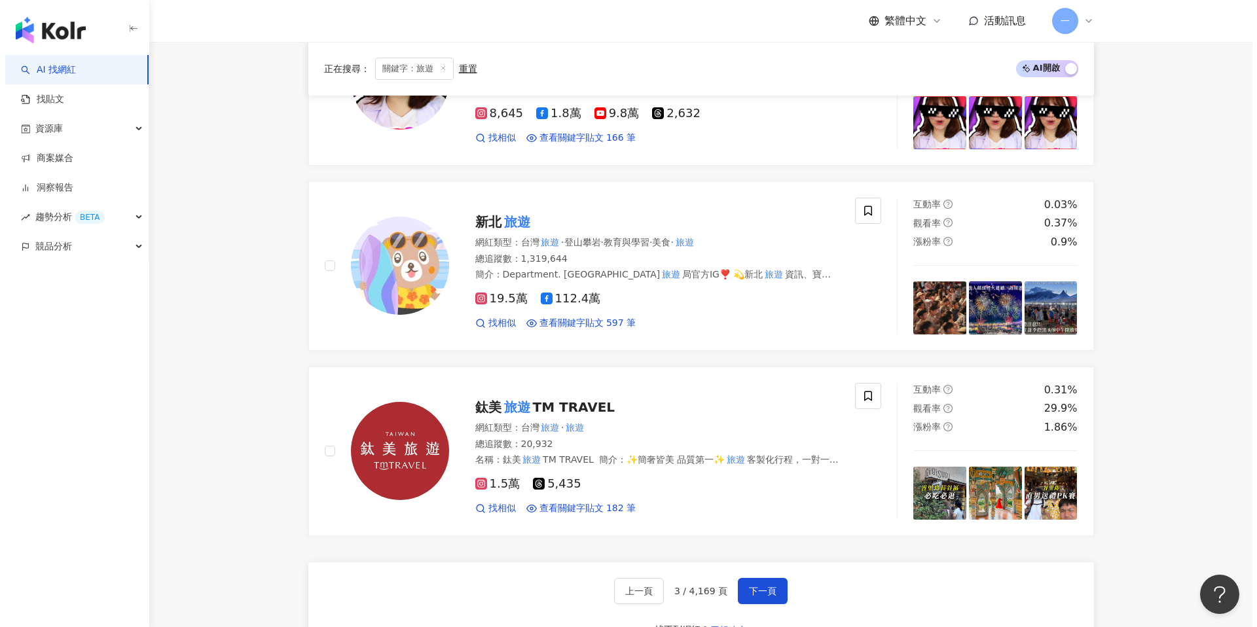
scroll to position [2480, 0]
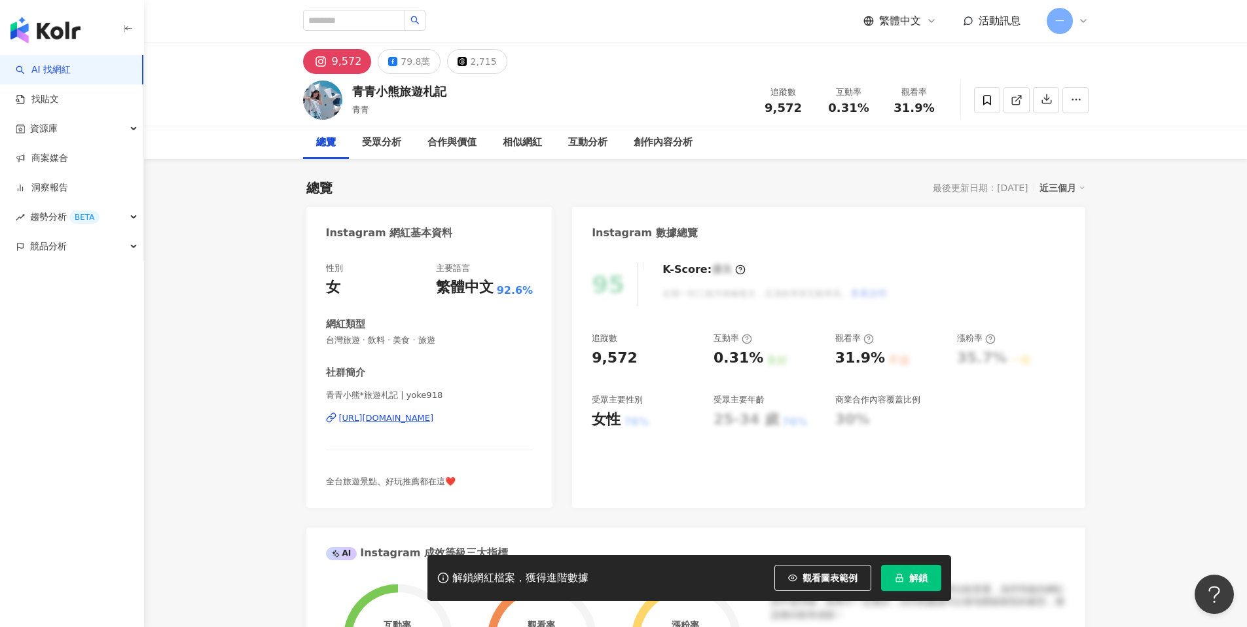
click at [434, 419] on div "https://www.instagram.com/yoke918/" at bounding box center [386, 419] width 95 height 12
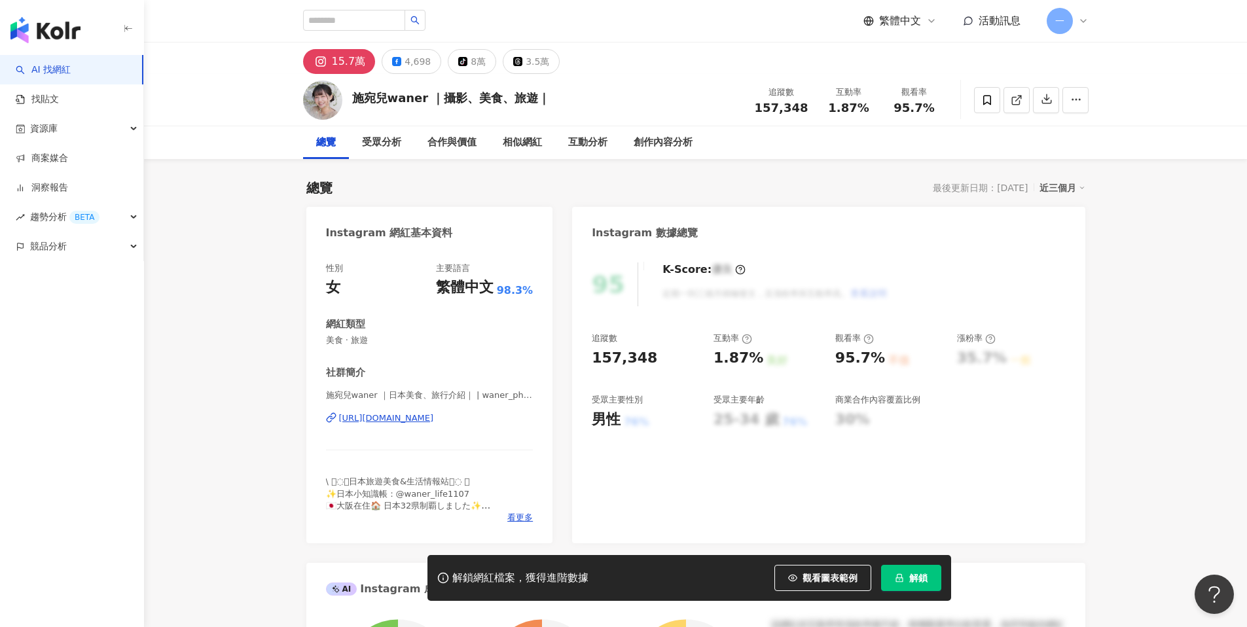
click at [434, 414] on div "[URL][DOMAIN_NAME]" at bounding box center [386, 419] width 95 height 12
click at [434, 422] on div "[URL][DOMAIN_NAME]" at bounding box center [386, 419] width 95 height 12
